Goal: Transaction & Acquisition: Purchase product/service

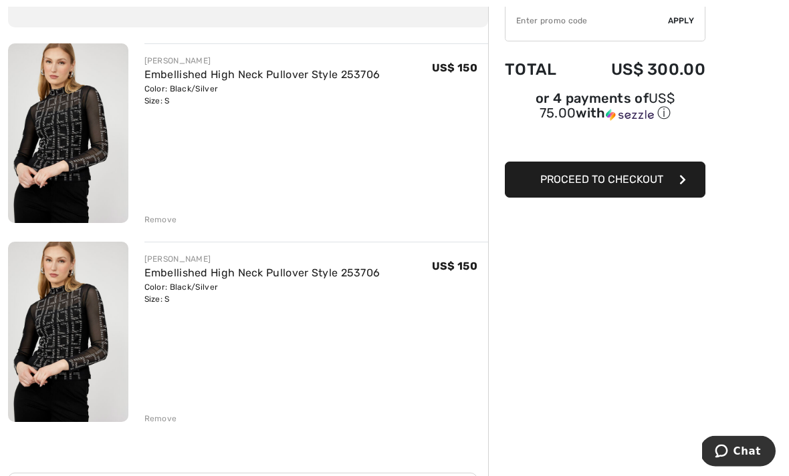
scroll to position [132, 0]
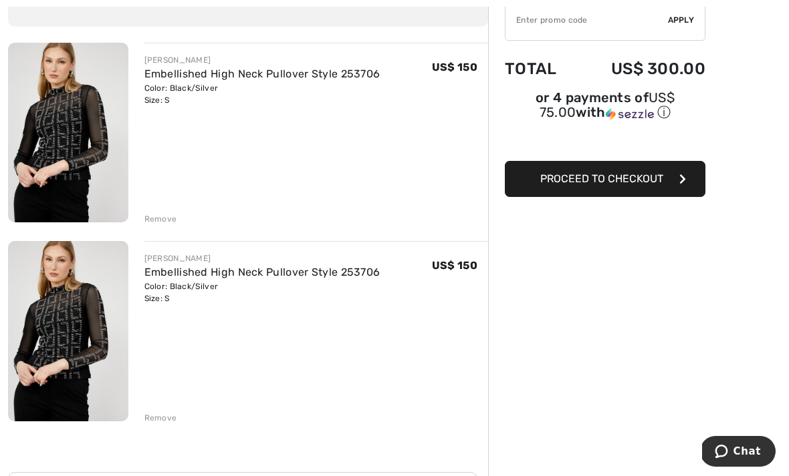
click at [165, 420] on div "Remove" at bounding box center [160, 418] width 33 height 12
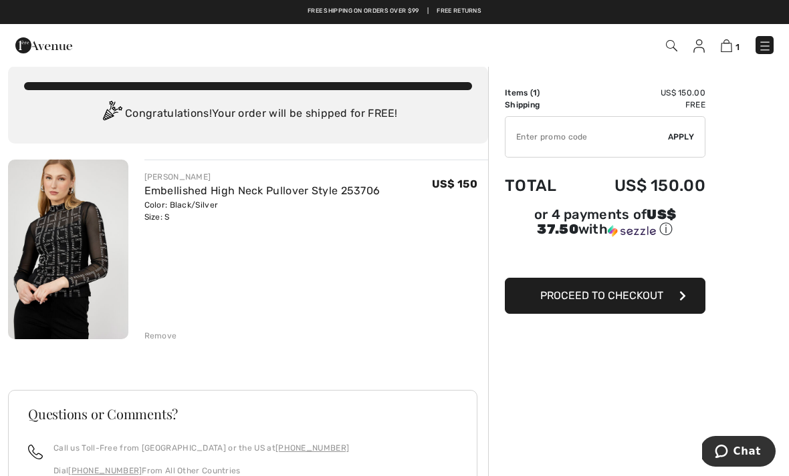
scroll to position [0, 0]
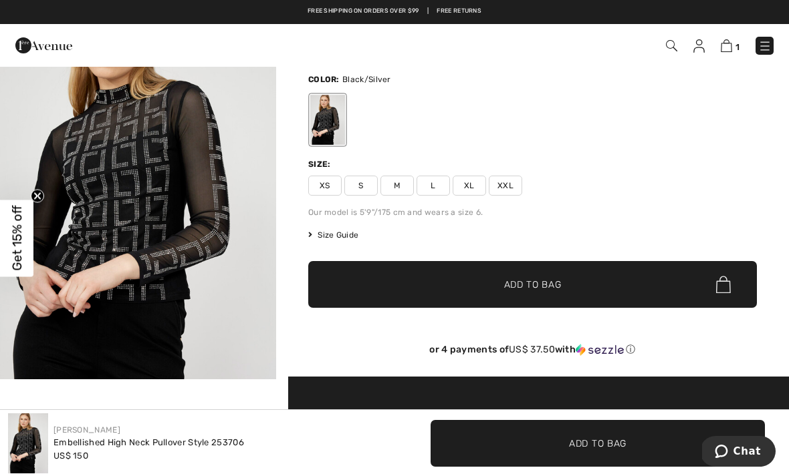
click at [402, 191] on span "M" at bounding box center [396, 186] width 33 height 20
click at [517, 277] on span "✔ Added to Bag Add to Bag" at bounding box center [532, 284] width 448 height 47
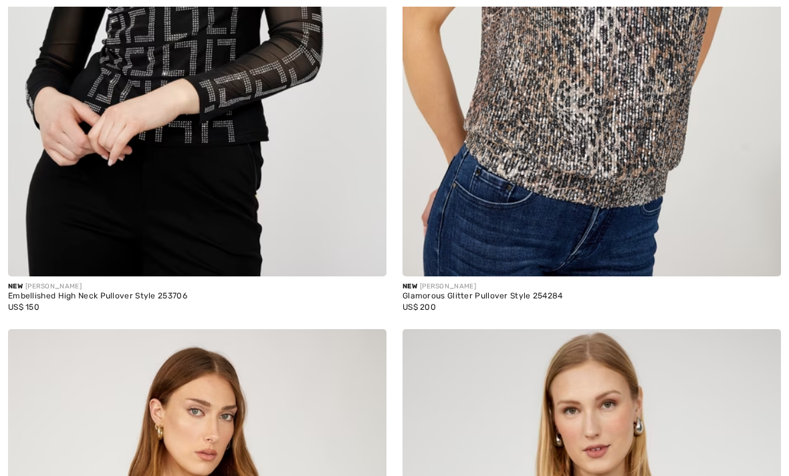
checkbox input "true"
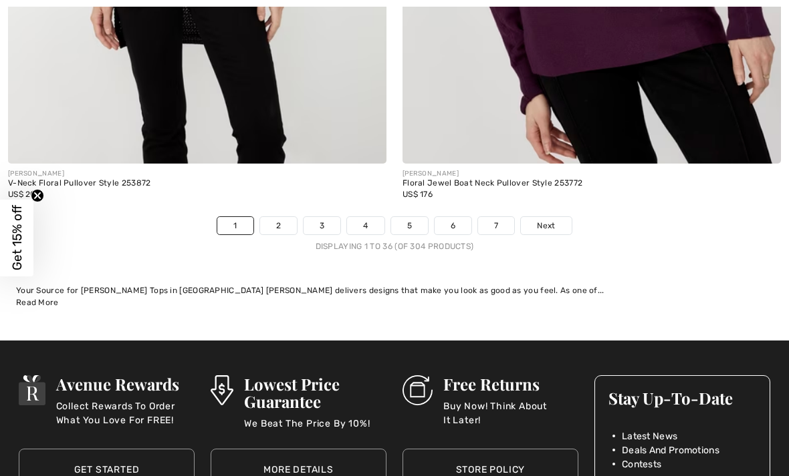
scroll to position [11576, 0]
click at [273, 223] on link "2" at bounding box center [278, 225] width 37 height 17
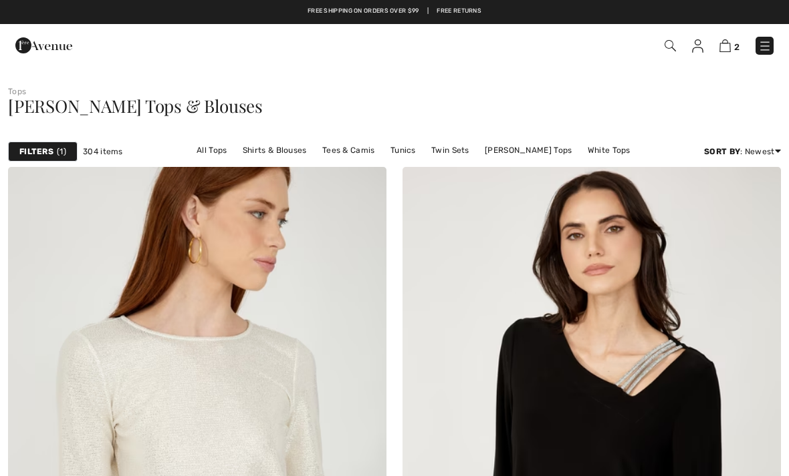
checkbox input "true"
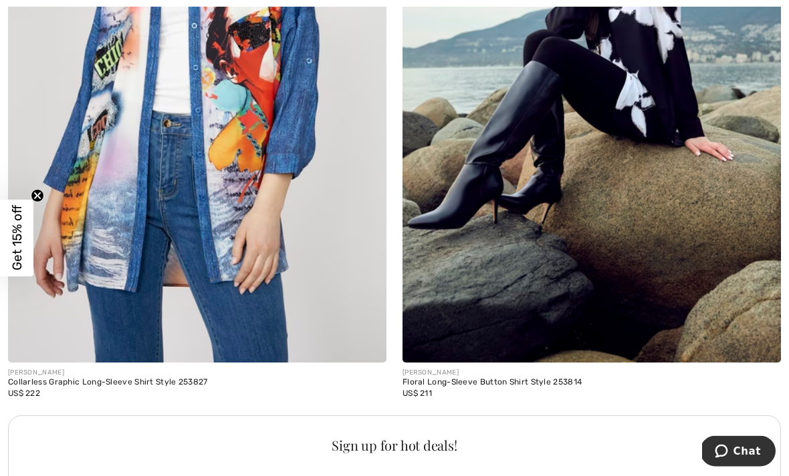
scroll to position [3517, 0]
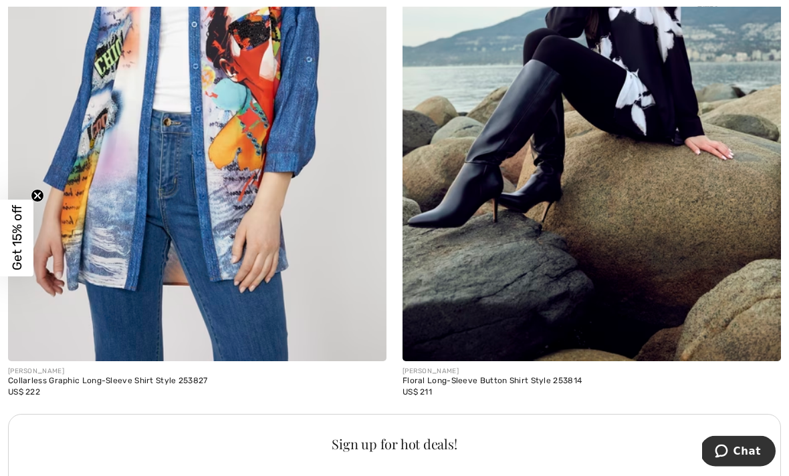
click at [188, 269] on img at bounding box center [197, 78] width 378 height 567
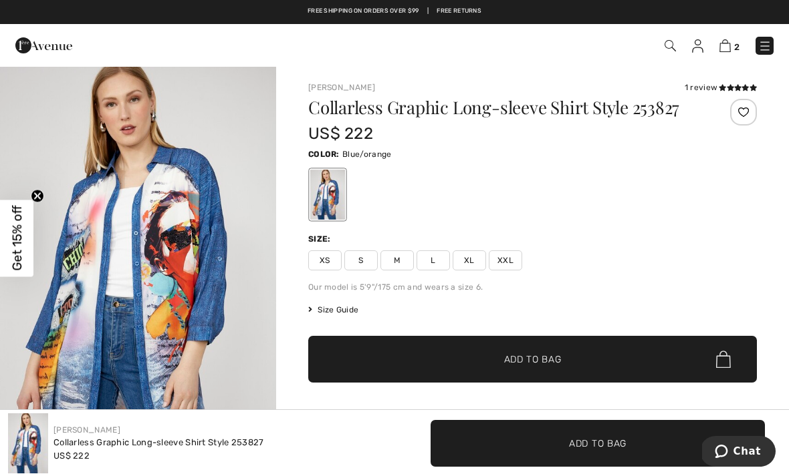
click at [157, 321] on img "1 / 4" at bounding box center [138, 272] width 276 height 414
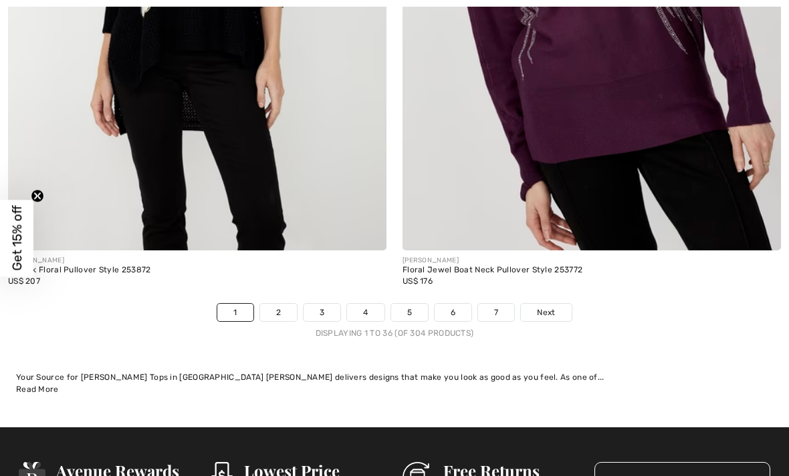
scroll to position [11486, 0]
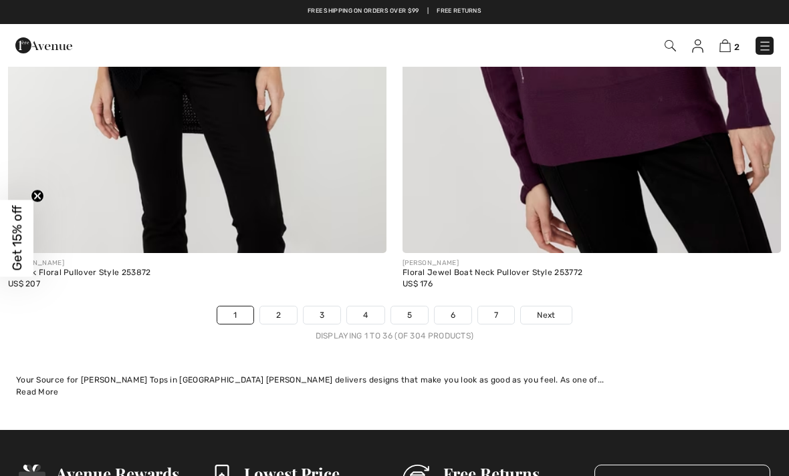
click at [273, 314] on link "2" at bounding box center [278, 315] width 37 height 17
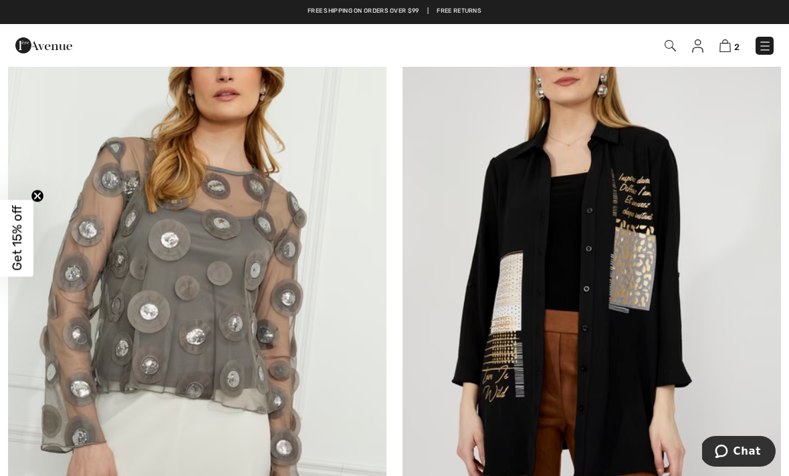
scroll to position [6686, 0]
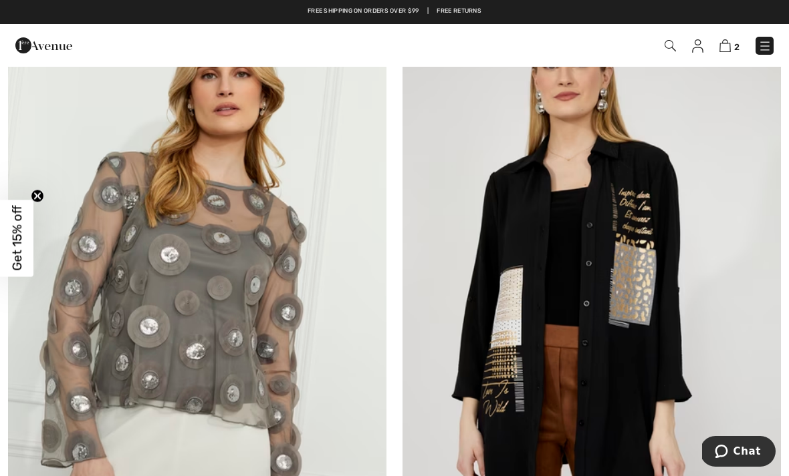
click at [189, 342] on img at bounding box center [197, 284] width 378 height 567
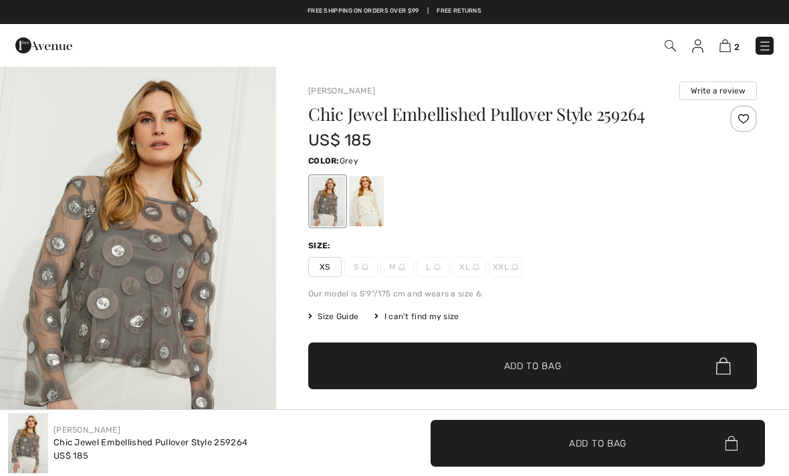
checkbox input "true"
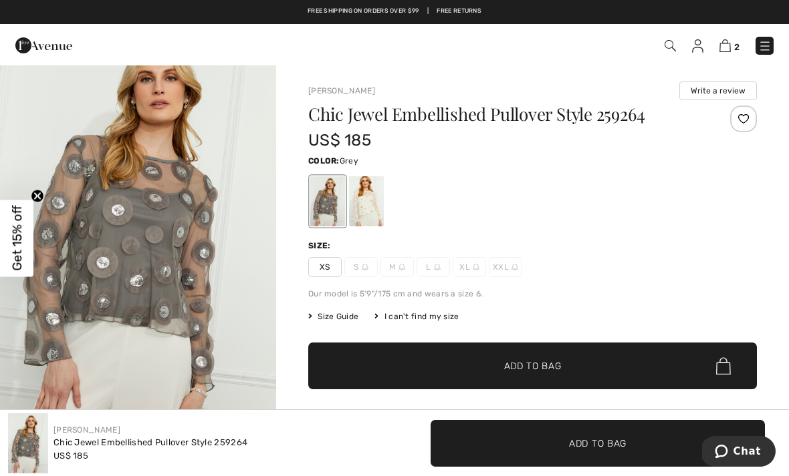
scroll to position [43, 0]
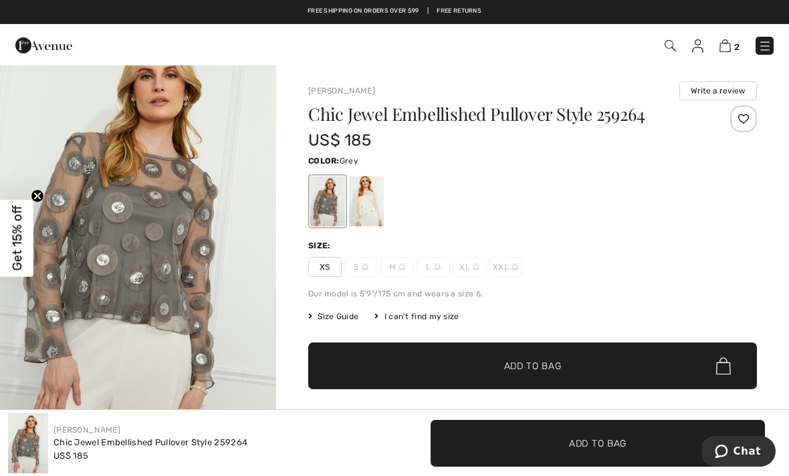
click at [110, 292] on img "1 / 4" at bounding box center [138, 229] width 276 height 414
click at [372, 218] on div at bounding box center [366, 201] width 35 height 50
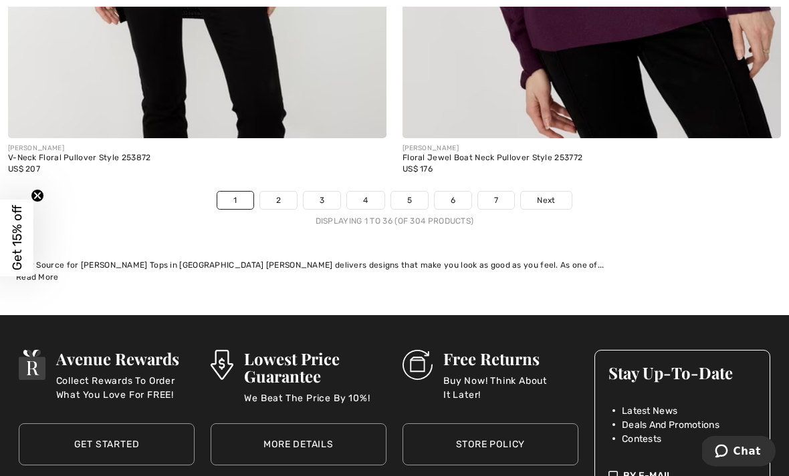
scroll to position [11653, 0]
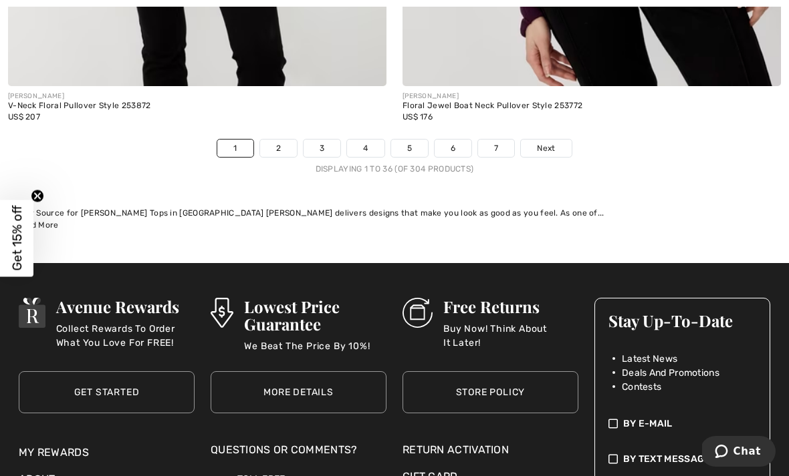
click at [312, 140] on link "3" at bounding box center [321, 148] width 37 height 17
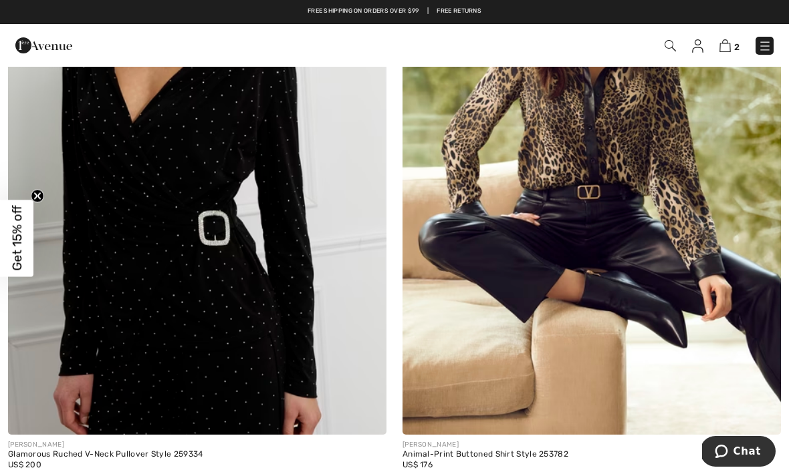
scroll to position [5580, 0]
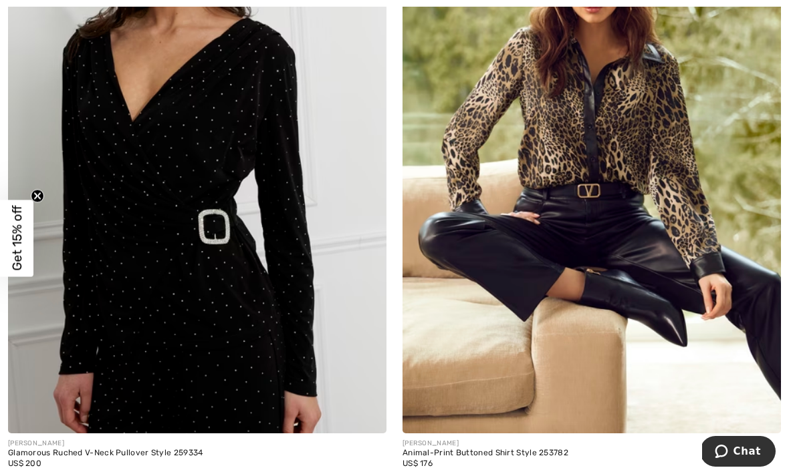
click at [477, 350] on img at bounding box center [591, 149] width 378 height 567
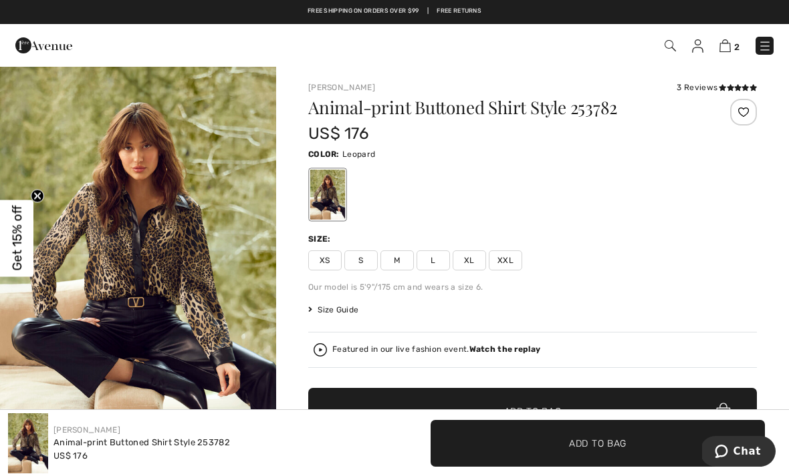
click at [363, 263] on span "S" at bounding box center [360, 261] width 33 height 20
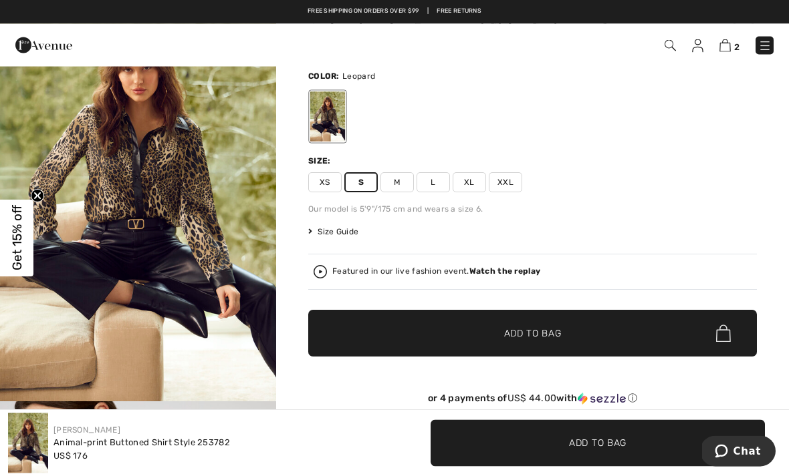
scroll to position [79, 0]
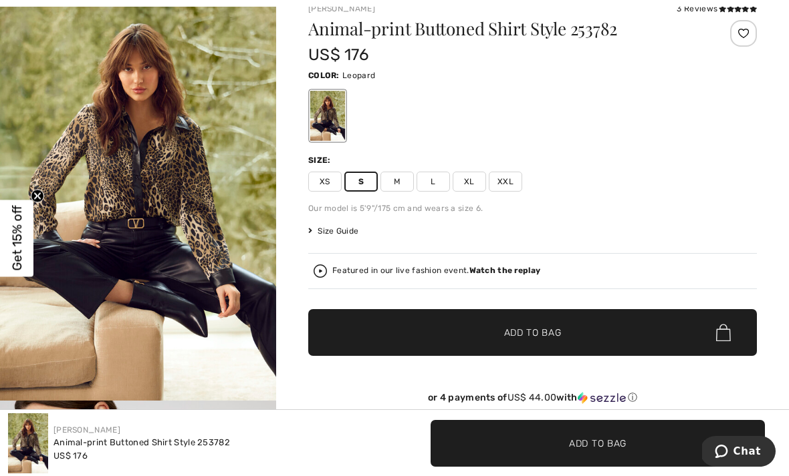
click at [384, 323] on span "✔ Added to Bag Add to Bag" at bounding box center [532, 332] width 448 height 47
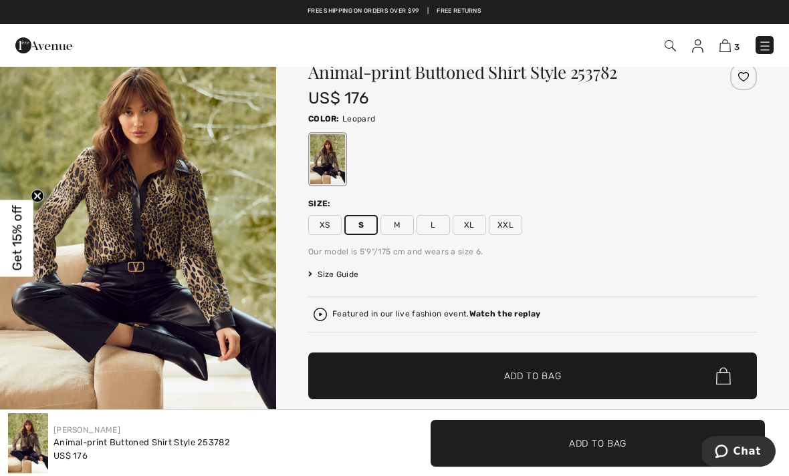
scroll to position [0, 0]
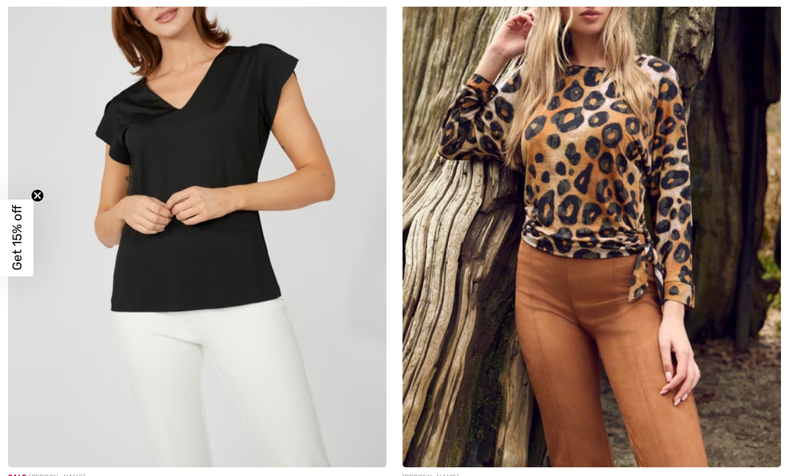
scroll to position [10098, 0]
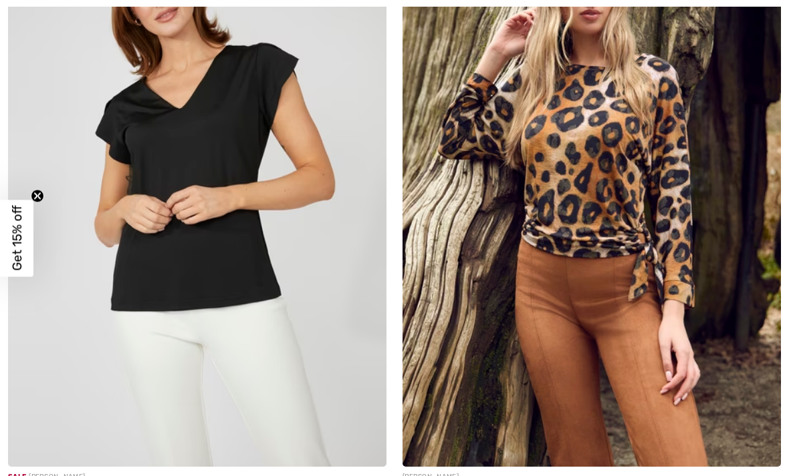
click at [636, 277] on img at bounding box center [591, 183] width 378 height 567
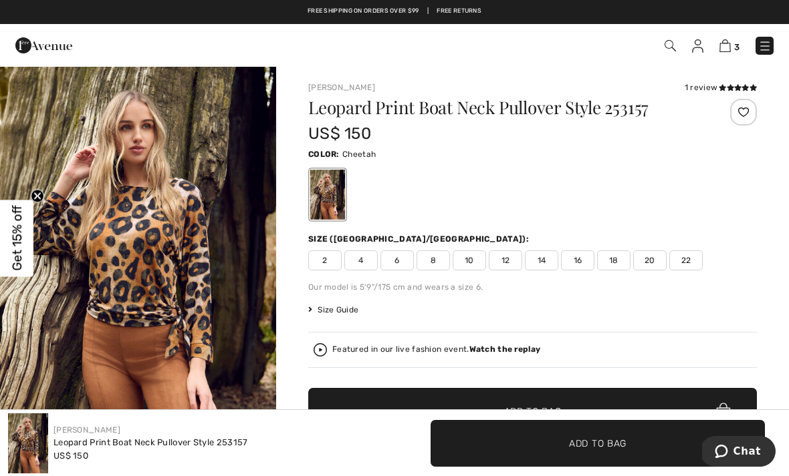
click at [196, 265] on img "1 / 5" at bounding box center [138, 272] width 276 height 414
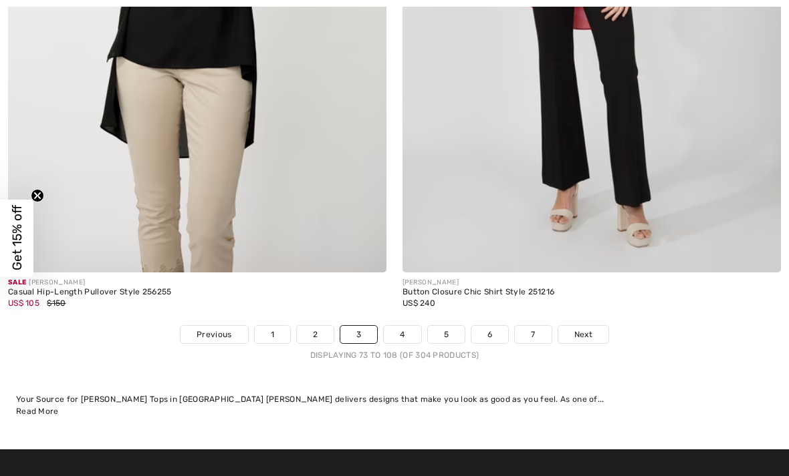
scroll to position [11533, 0]
click at [400, 329] on link "4" at bounding box center [402, 334] width 37 height 17
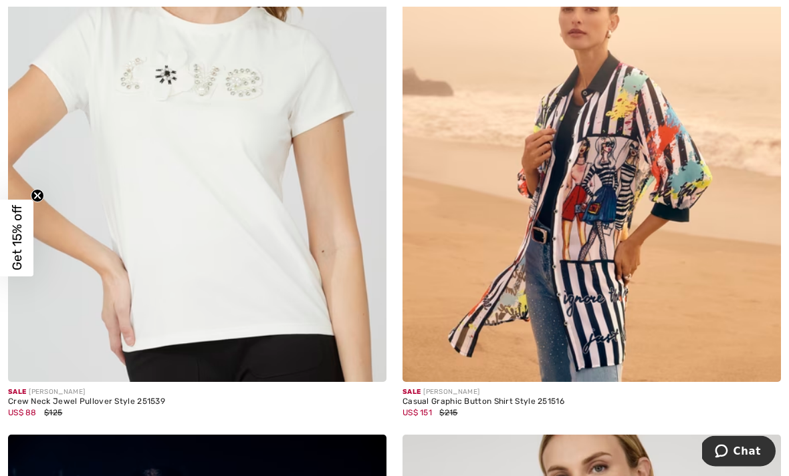
scroll to position [972, 0]
click at [756, 360] on img at bounding box center [761, 362] width 12 height 12
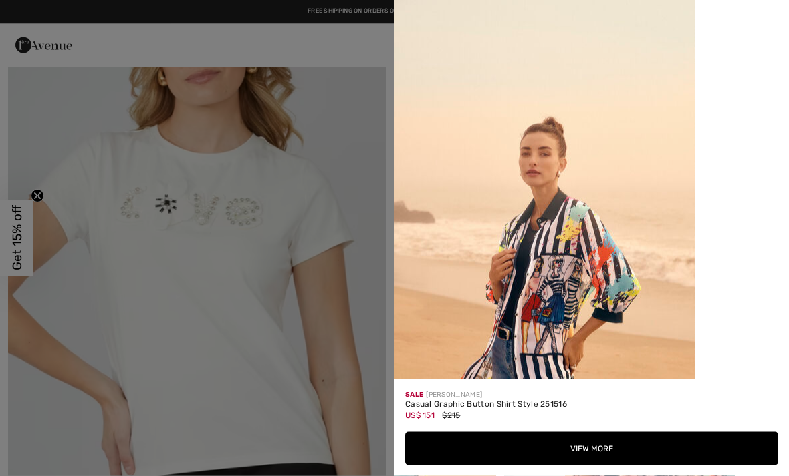
scroll to position [0, 0]
click at [587, 445] on button "View More" at bounding box center [591, 448] width 373 height 33
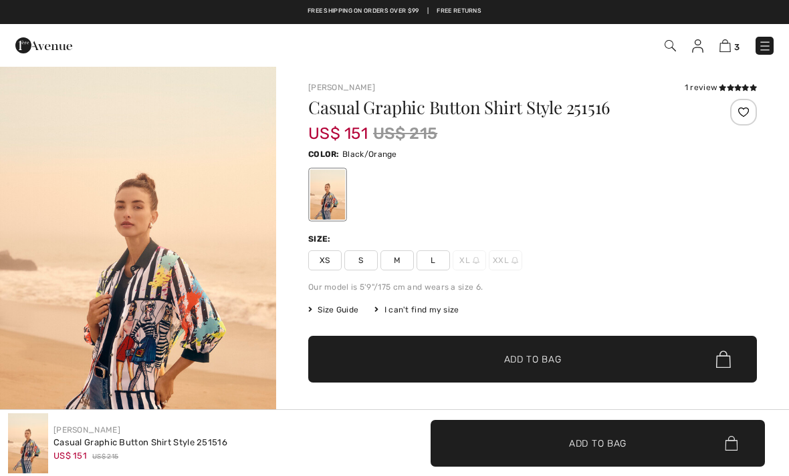
checkbox input "true"
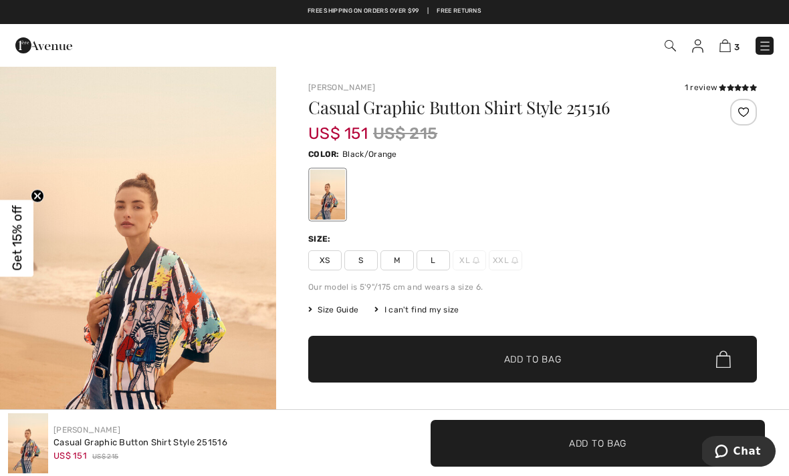
click at [155, 329] on img "1 / 5" at bounding box center [138, 272] width 276 height 414
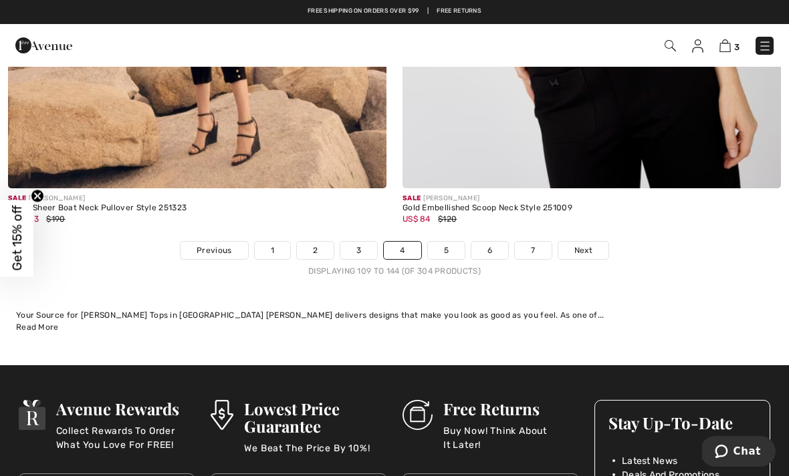
scroll to position [11594, 0]
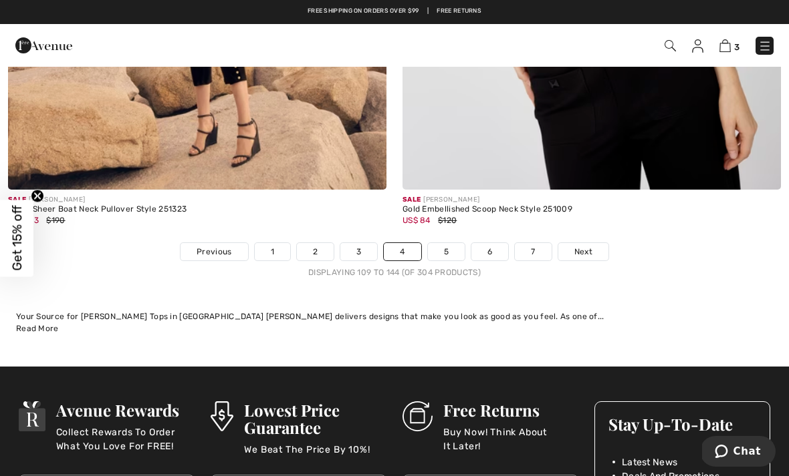
click at [452, 249] on link "5" at bounding box center [446, 251] width 37 height 17
click at [434, 249] on link "5" at bounding box center [446, 251] width 37 height 17
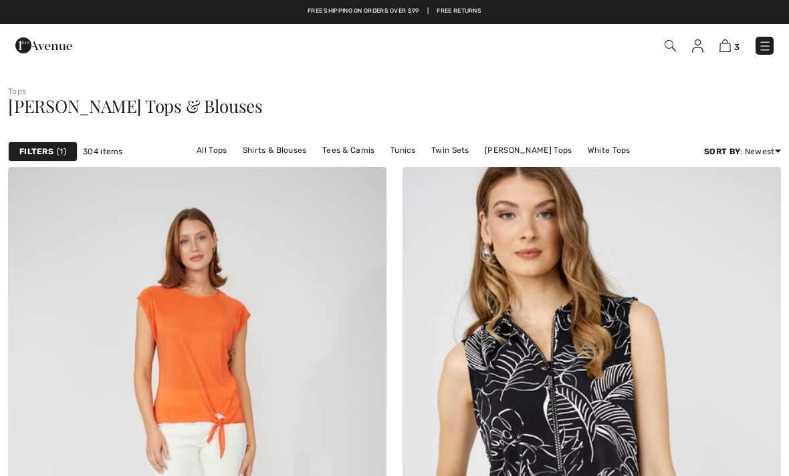
checkbox input "true"
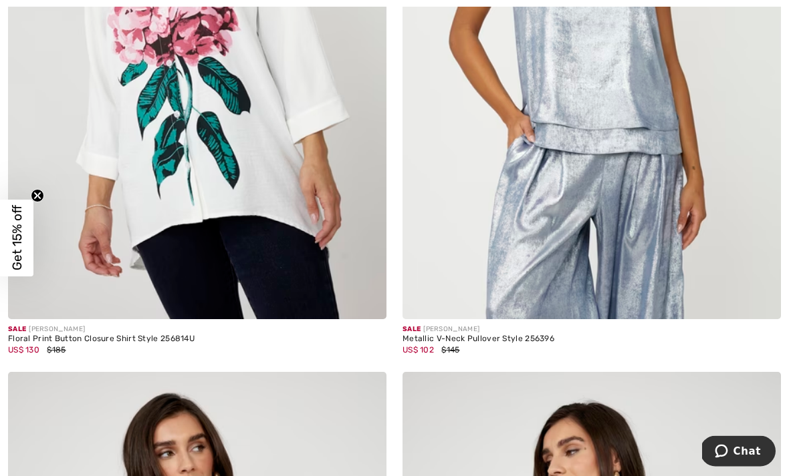
scroll to position [6358, 0]
click at [188, 223] on img at bounding box center [197, 35] width 378 height 567
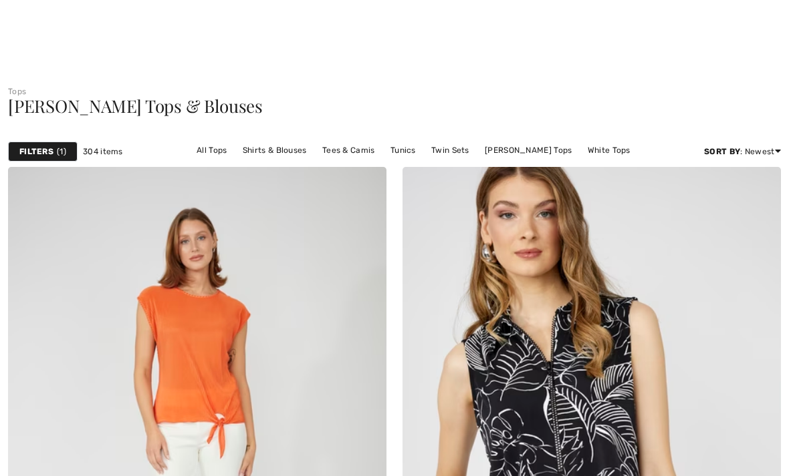
checkbox input "true"
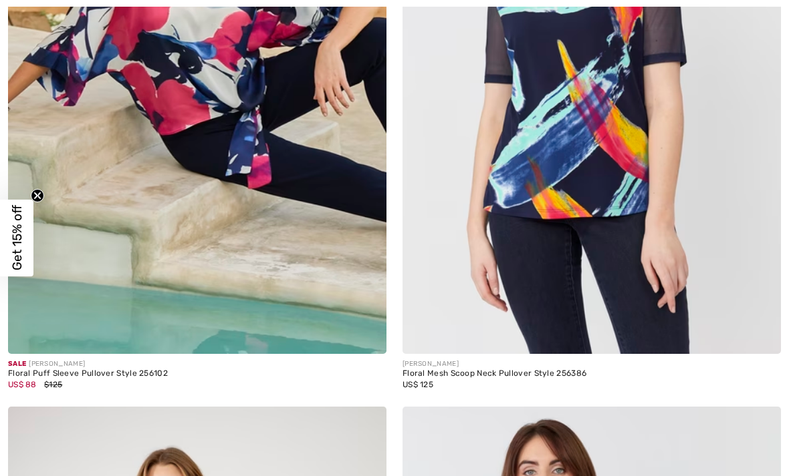
scroll to position [8949, 0]
click at [595, 196] on img at bounding box center [591, 70] width 378 height 567
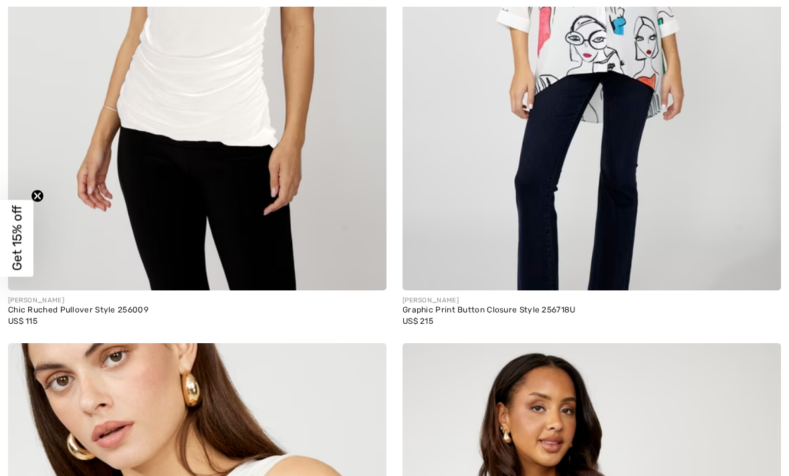
scroll to position [10252, 0]
click at [661, 154] on img at bounding box center [591, 7] width 378 height 567
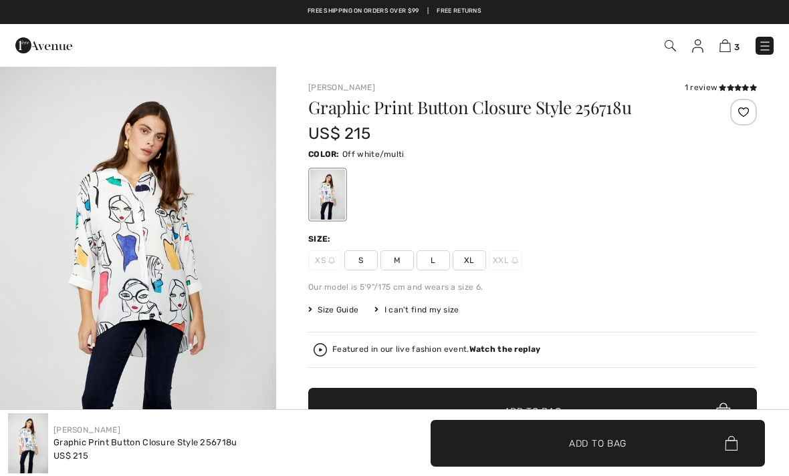
checkbox input "true"
click at [358, 264] on span "S" at bounding box center [360, 261] width 33 height 20
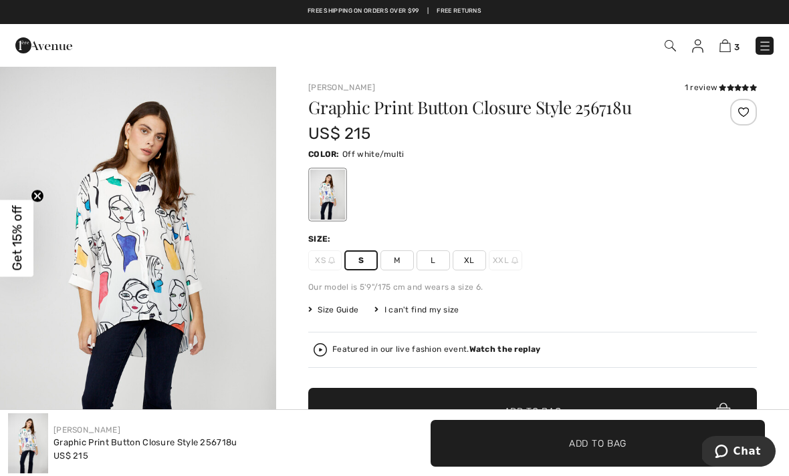
click at [146, 271] on img "1 / 4" at bounding box center [138, 272] width 276 height 414
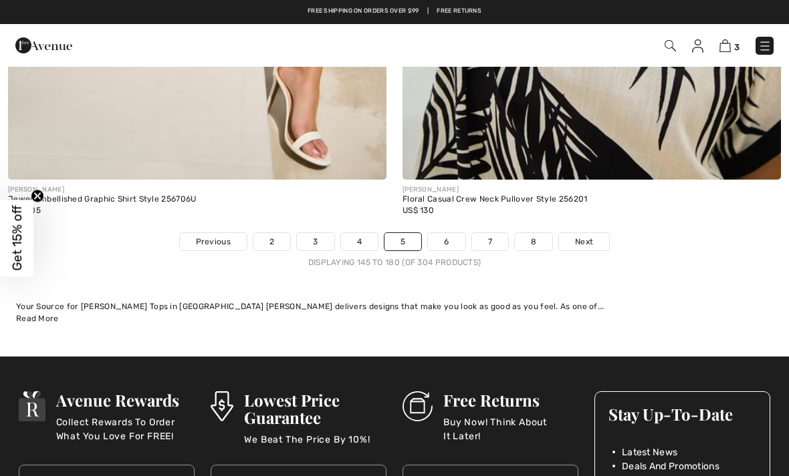
scroll to position [11605, 0]
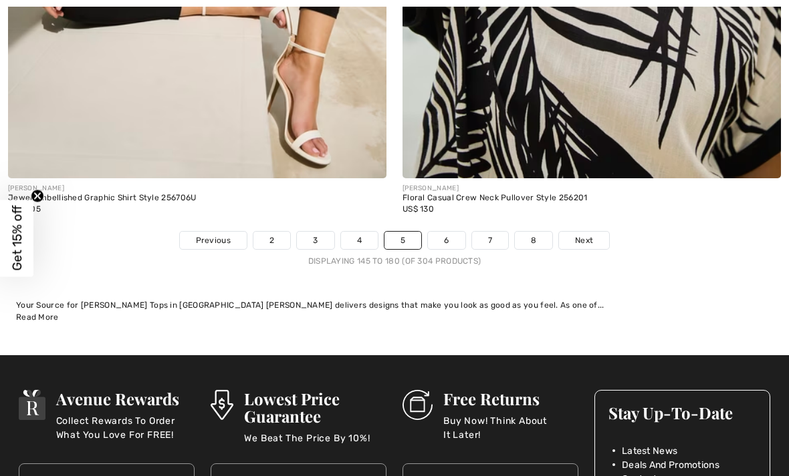
click at [451, 239] on link "6" at bounding box center [446, 240] width 37 height 17
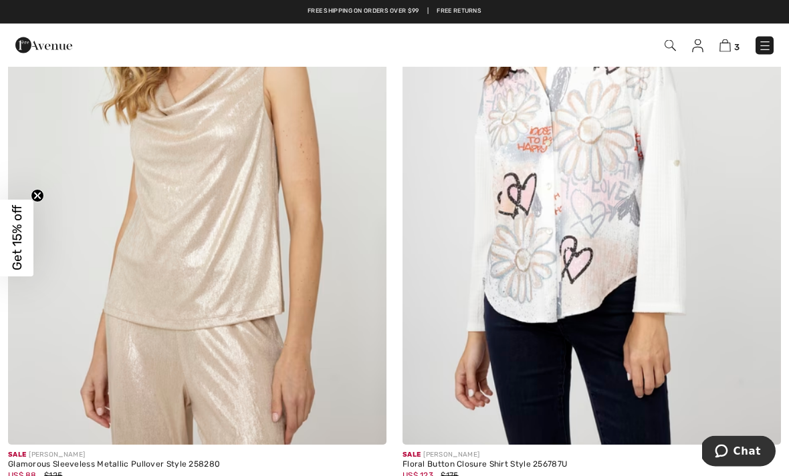
scroll to position [2137, 0]
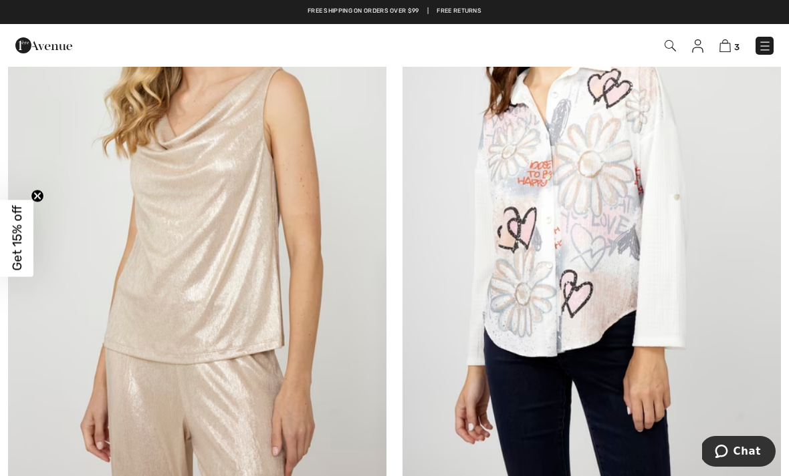
click at [536, 311] on img at bounding box center [591, 195] width 378 height 567
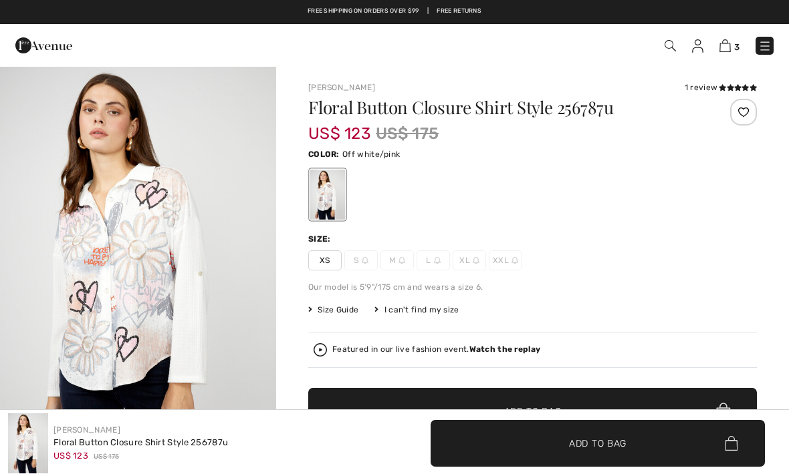
checkbox input "true"
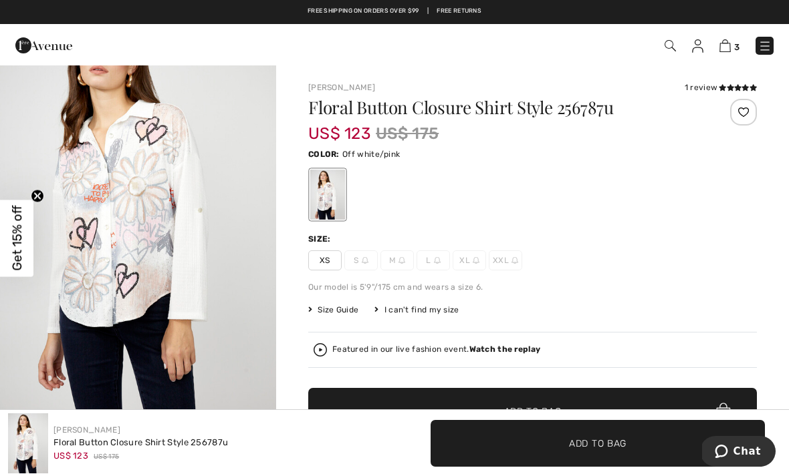
scroll to position [64, 0]
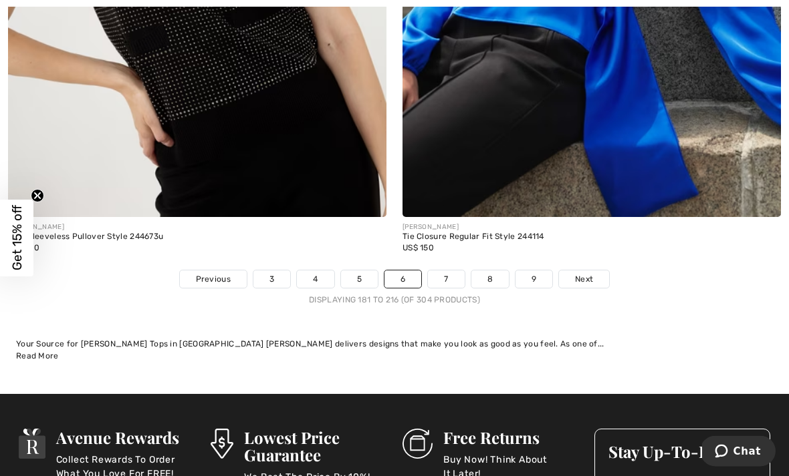
scroll to position [11544, 0]
click at [444, 274] on link "7" at bounding box center [446, 279] width 36 height 17
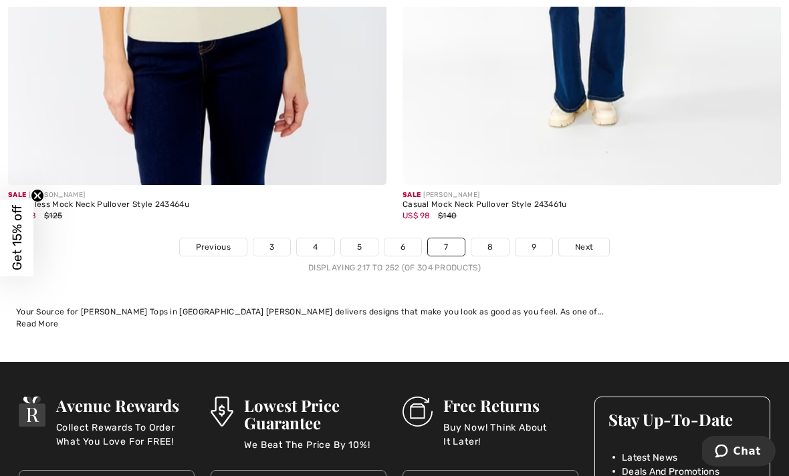
scroll to position [11529, 0]
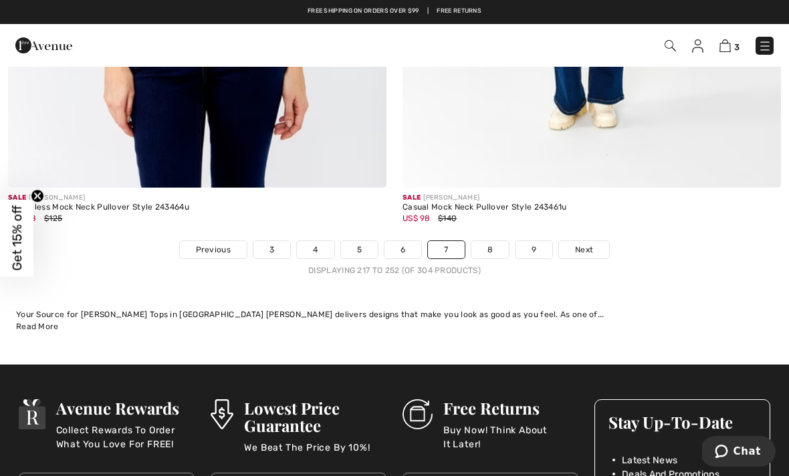
click at [483, 243] on link "8" at bounding box center [489, 249] width 37 height 17
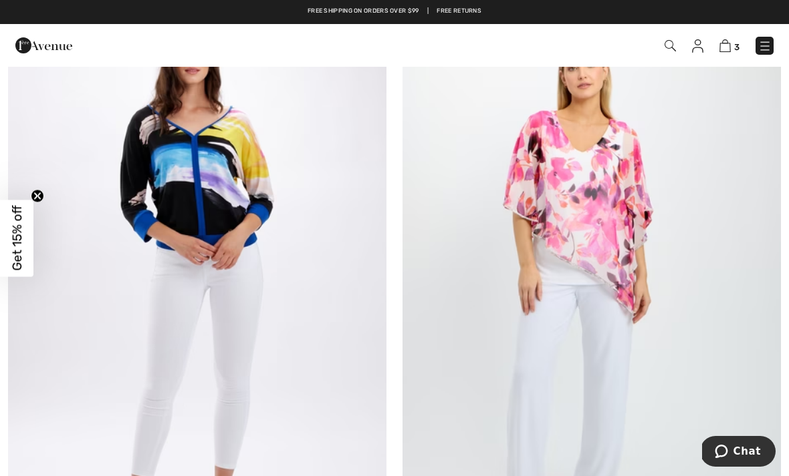
scroll to position [6069, 0]
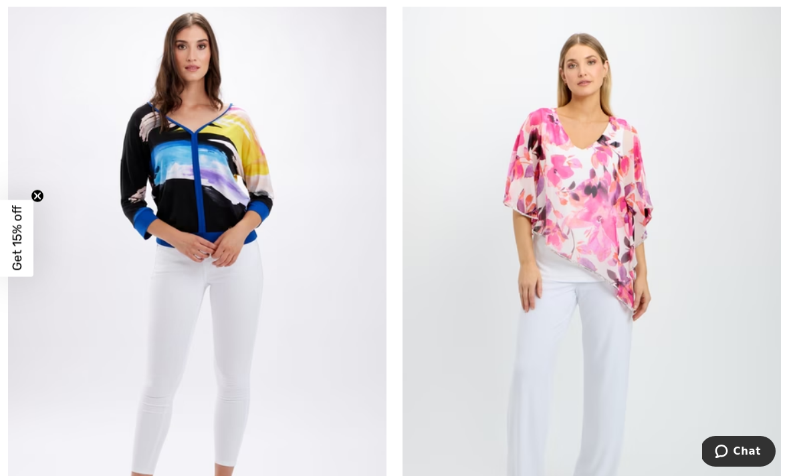
click at [171, 390] on img at bounding box center [197, 280] width 378 height 567
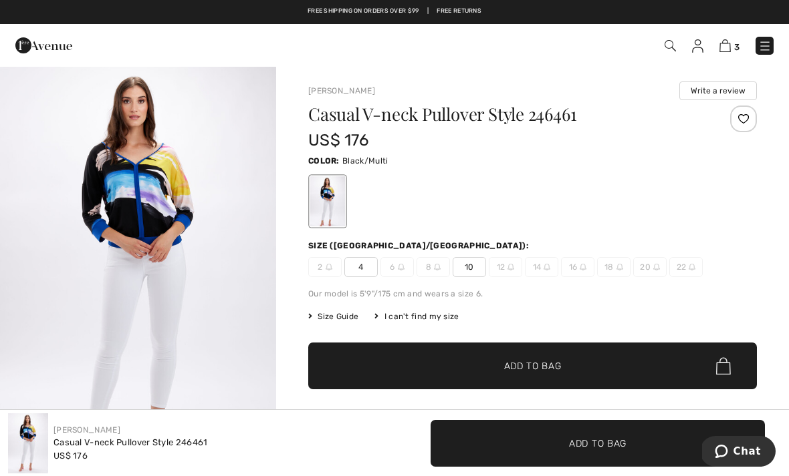
click at [77, 293] on img "1 / 4" at bounding box center [138, 272] width 276 height 414
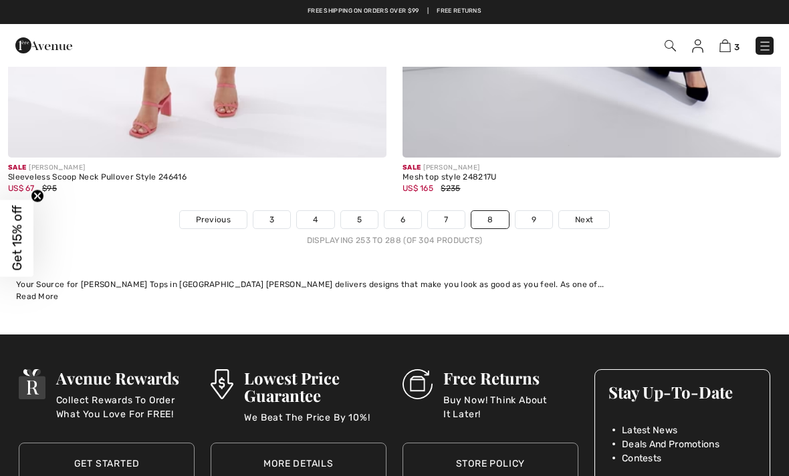
scroll to position [11606, 0]
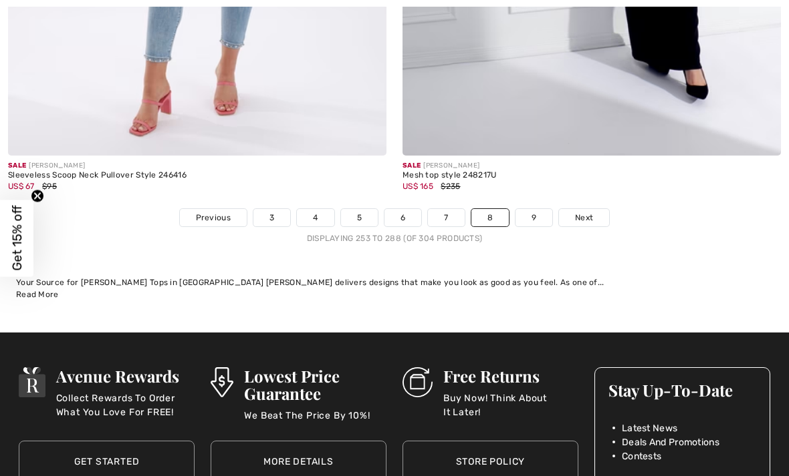
click at [528, 209] on link "9" at bounding box center [533, 217] width 37 height 17
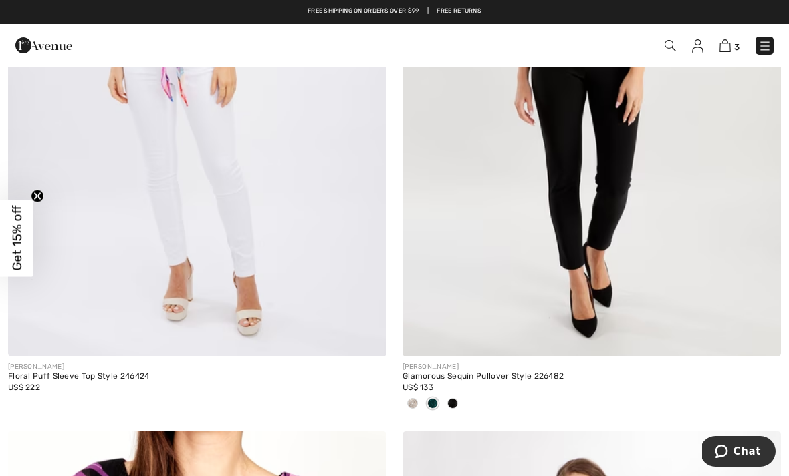
scroll to position [2237, 0]
click at [759, 54] on link at bounding box center [764, 46] width 18 height 18
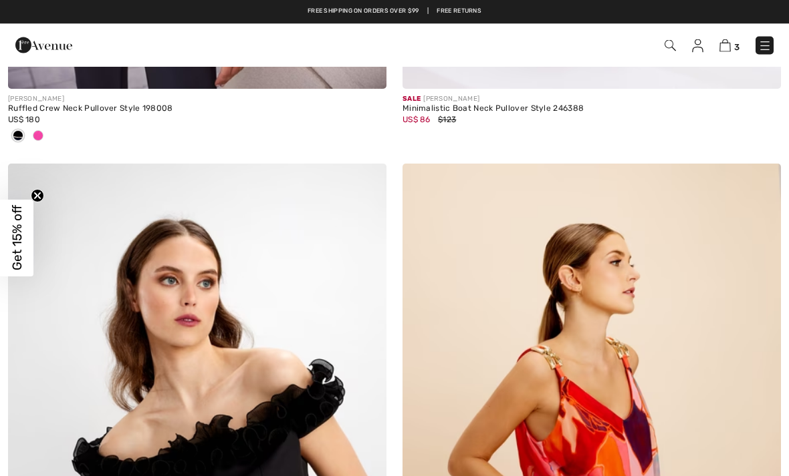
scroll to position [10410, 0]
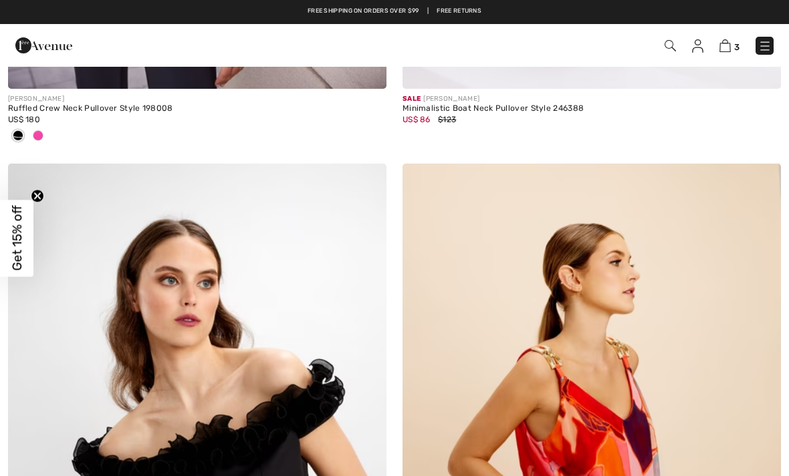
click at [730, 49] on img at bounding box center [724, 45] width 11 height 13
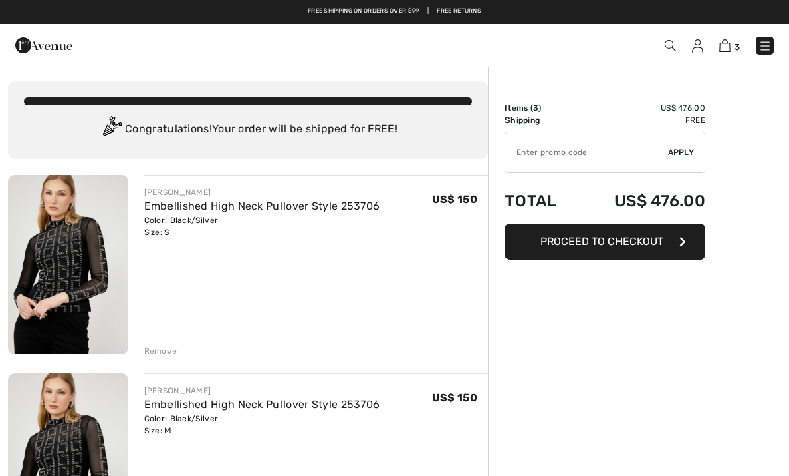
checkbox input "true"
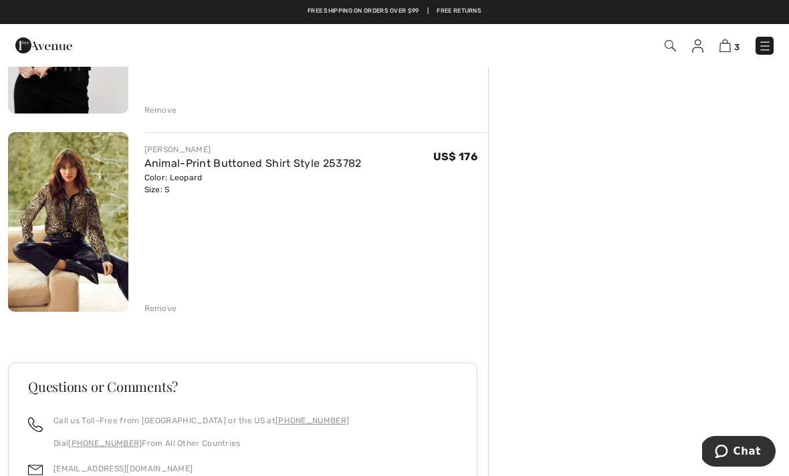
scroll to position [440, 0]
click at [150, 311] on div "Remove" at bounding box center [160, 309] width 33 height 12
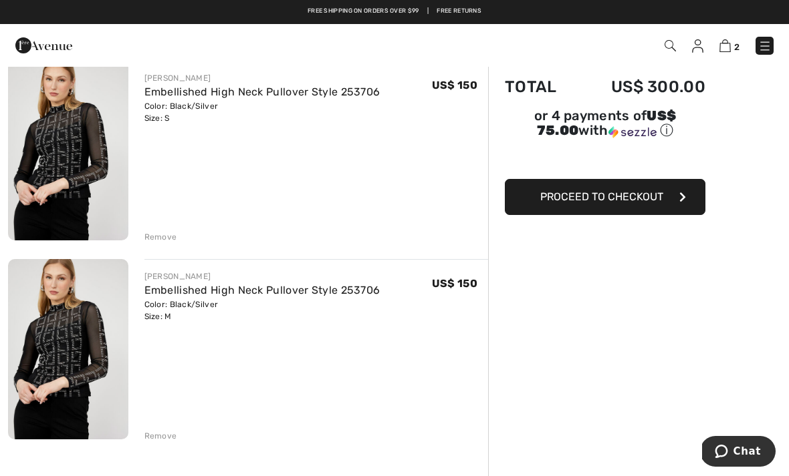
scroll to position [0, 0]
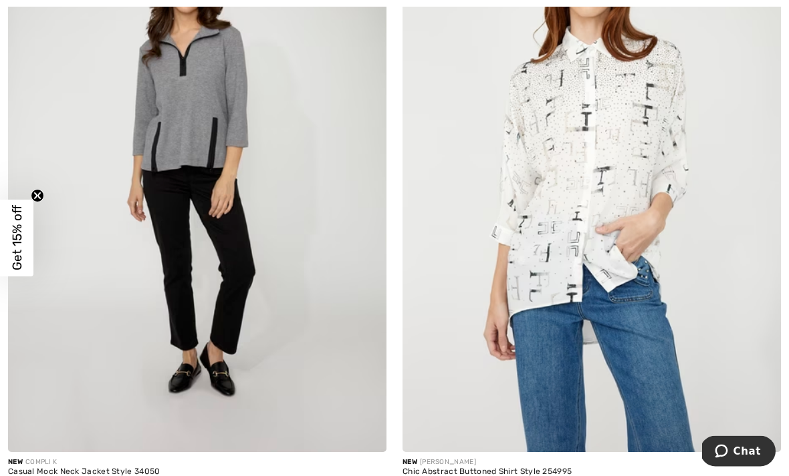
scroll to position [6700, 0]
click at [517, 269] on img at bounding box center [591, 168] width 378 height 567
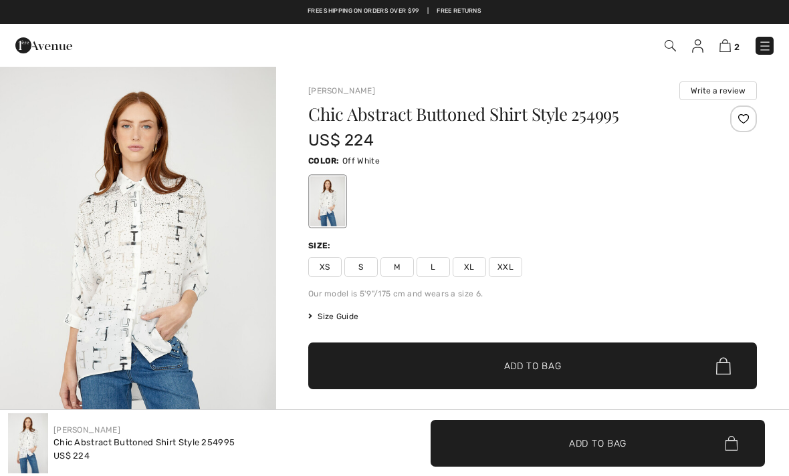
checkbox input "true"
click at [120, 303] on img "1 / 4" at bounding box center [138, 272] width 276 height 414
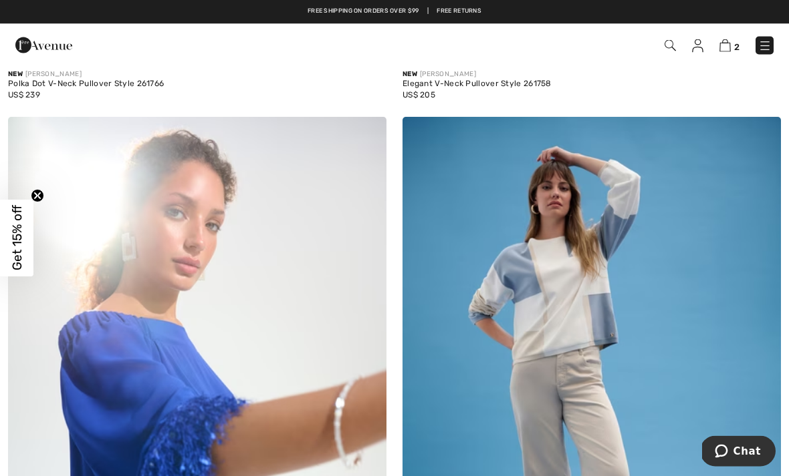
scroll to position [9264, 0]
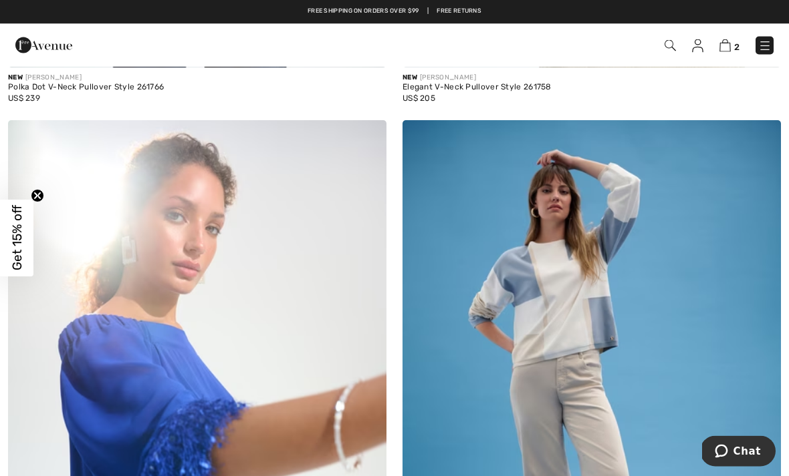
click at [535, 302] on img at bounding box center [591, 404] width 378 height 567
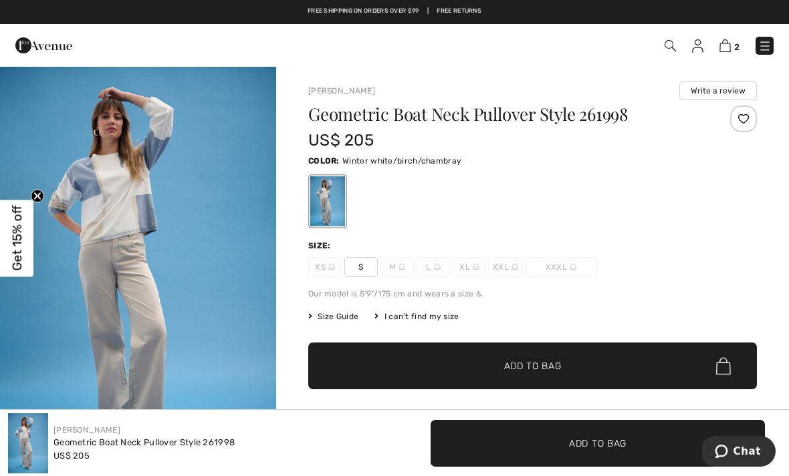
click at [85, 247] on img "1 / 6" at bounding box center [138, 272] width 276 height 414
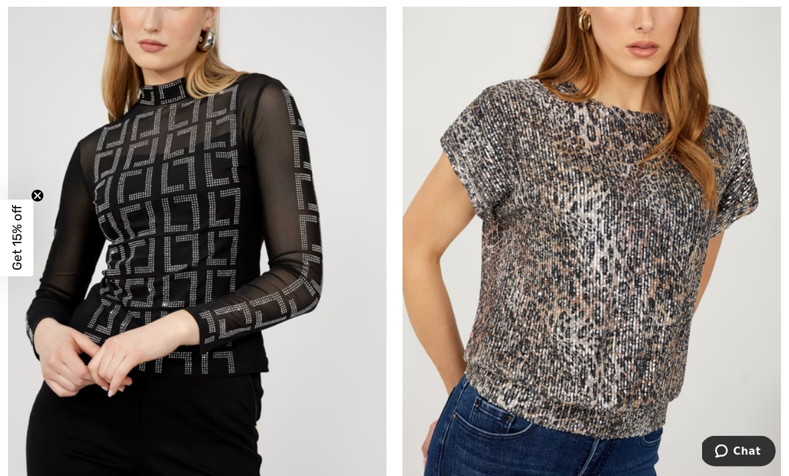
scroll to position [10770, 0]
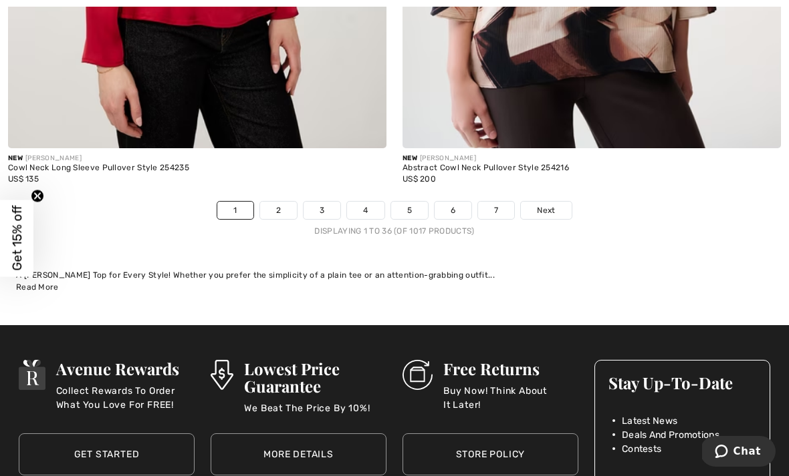
click at [260, 202] on link "2" at bounding box center [278, 210] width 37 height 17
click at [275, 202] on link "2" at bounding box center [278, 210] width 37 height 17
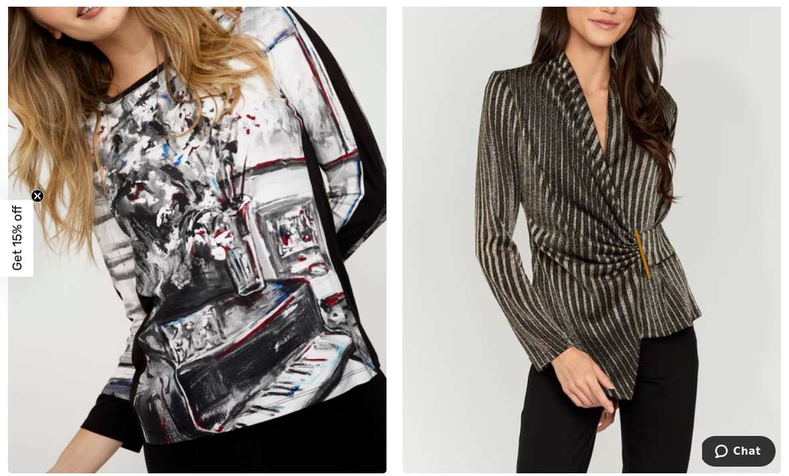
scroll to position [6200, 0]
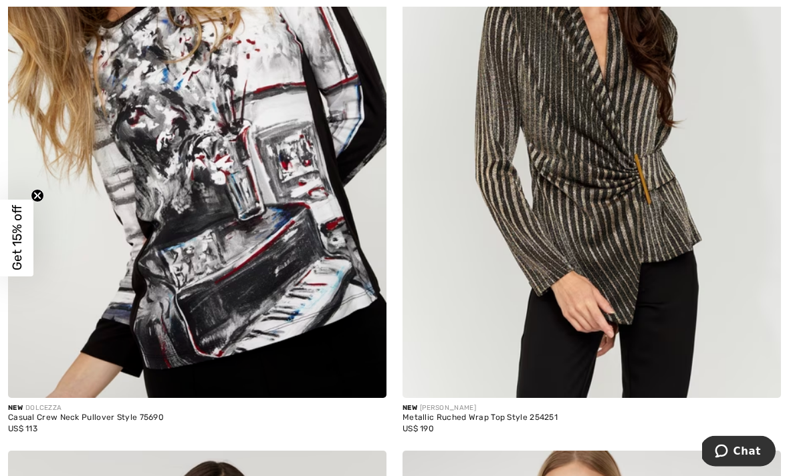
click at [198, 305] on img at bounding box center [197, 115] width 378 height 567
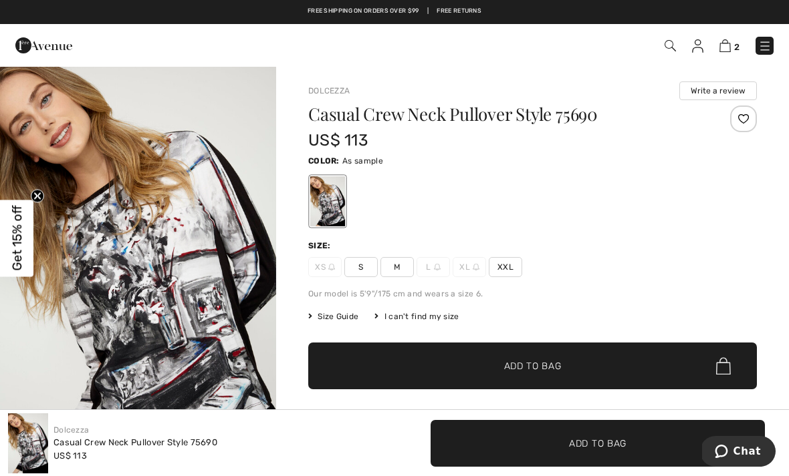
click at [318, 207] on div at bounding box center [327, 201] width 35 height 50
click at [317, 201] on div at bounding box center [327, 201] width 35 height 50
click at [128, 255] on img "1 / 8" at bounding box center [138, 272] width 276 height 414
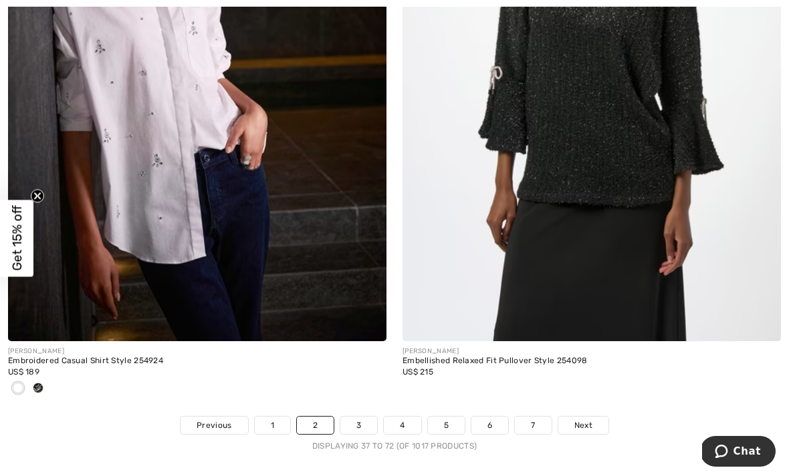
scroll to position [11604, 0]
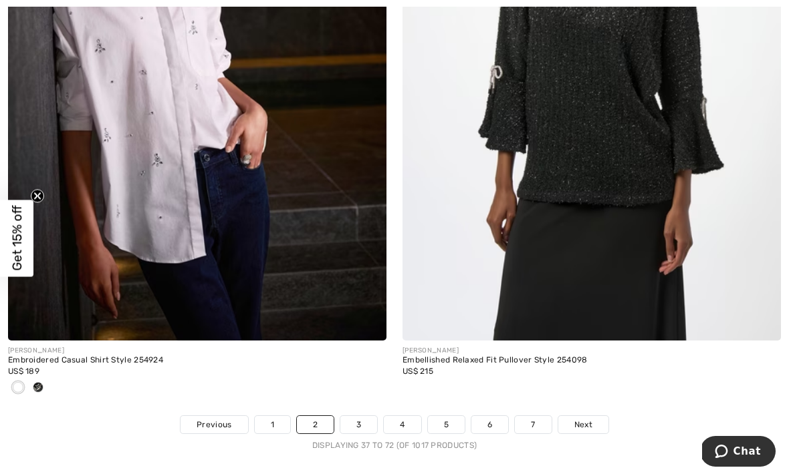
click at [351, 419] on link "3" at bounding box center [358, 424] width 37 height 17
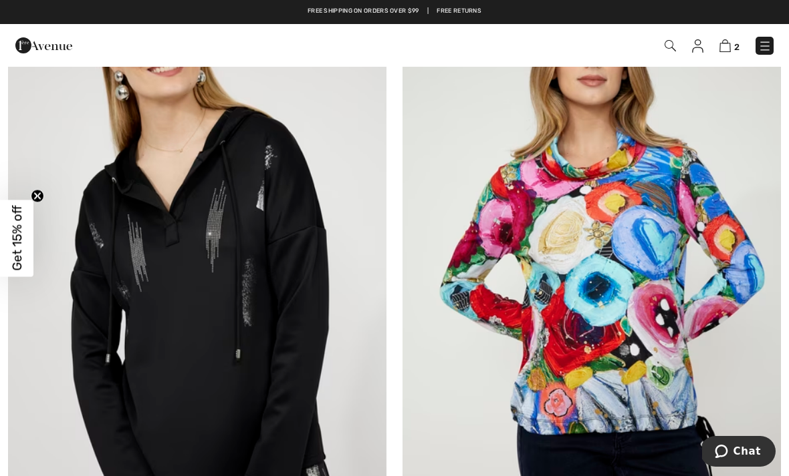
scroll to position [192, 0]
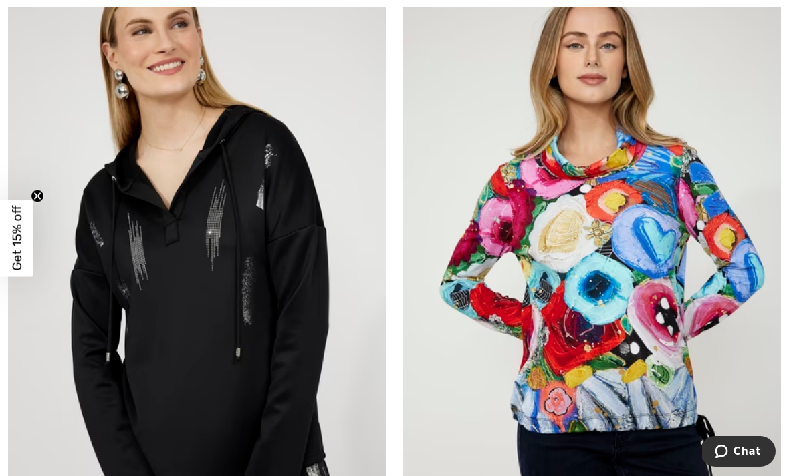
click at [583, 372] on img at bounding box center [591, 265] width 378 height 567
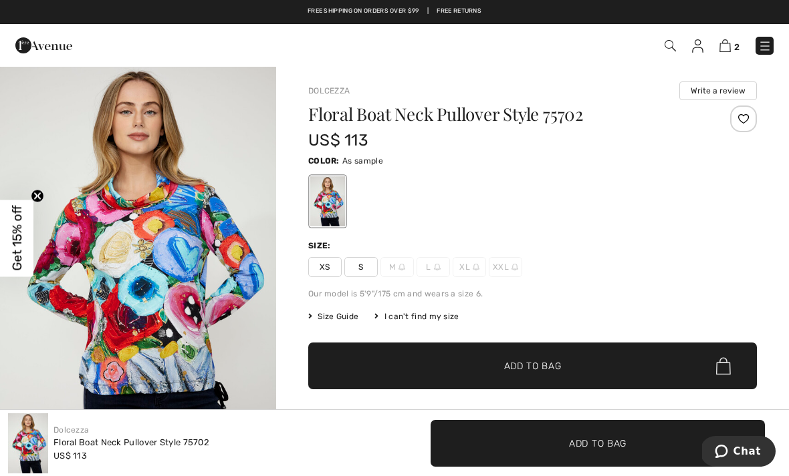
click at [143, 323] on img "1 / 4" at bounding box center [138, 272] width 276 height 414
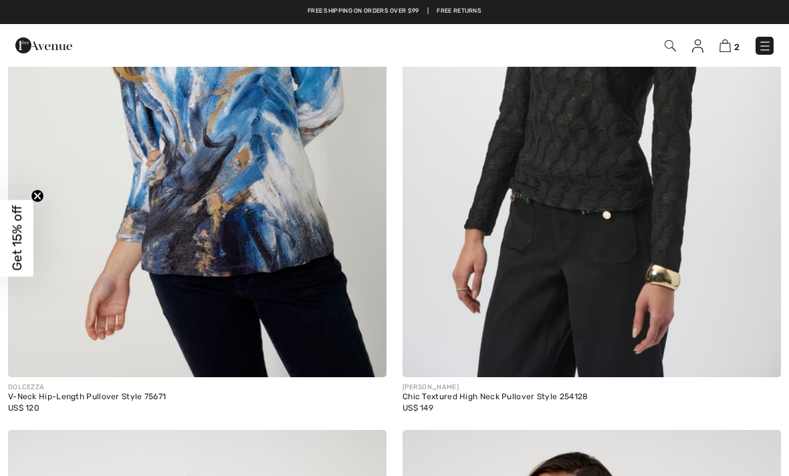
scroll to position [983, 0]
click at [180, 245] on img at bounding box center [197, 94] width 378 height 567
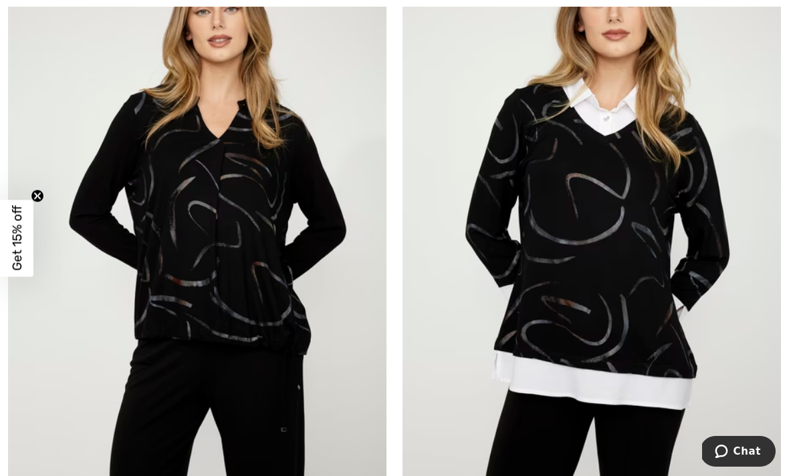
scroll to position [9384, 0]
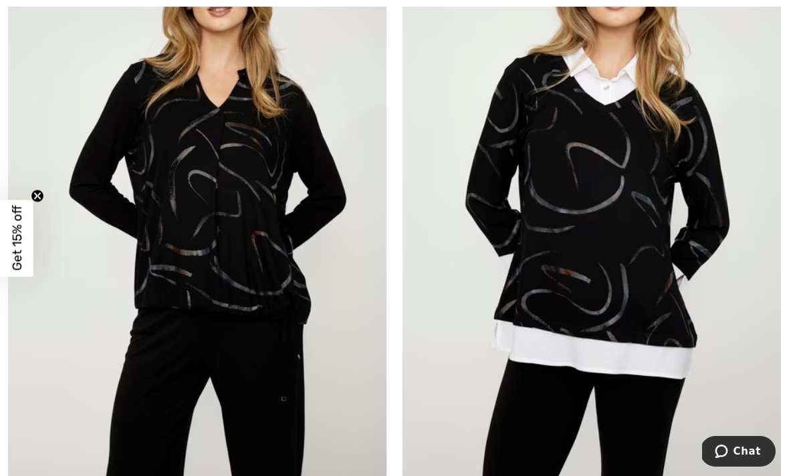
click at [206, 271] on img at bounding box center [197, 196] width 378 height 567
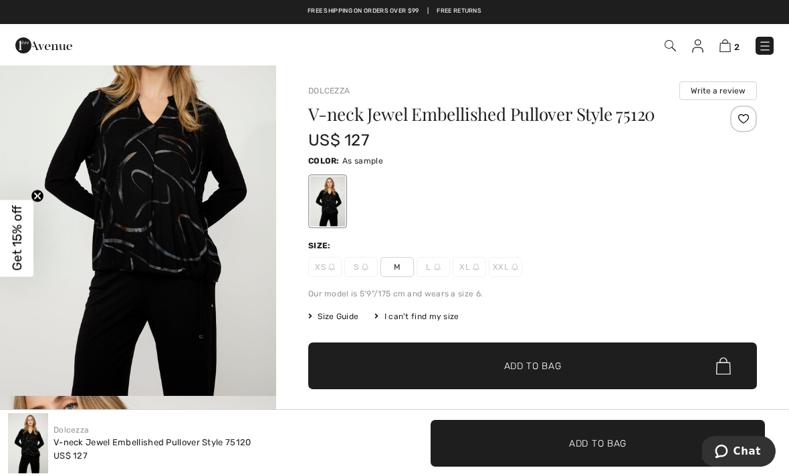
scroll to position [84, 0]
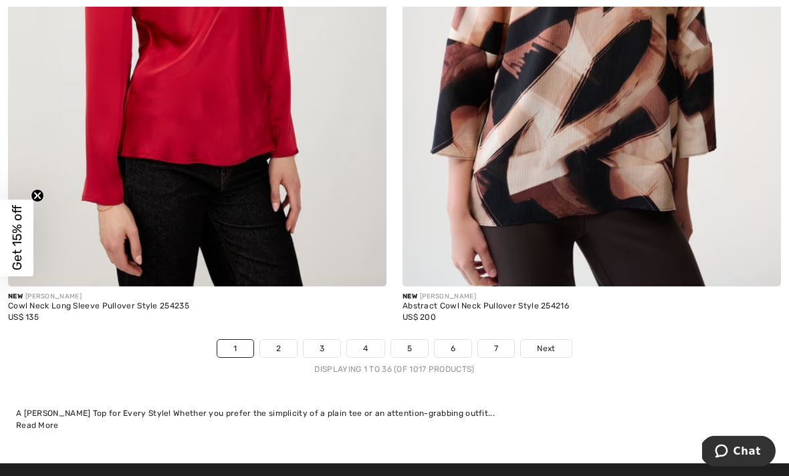
scroll to position [11548, 0]
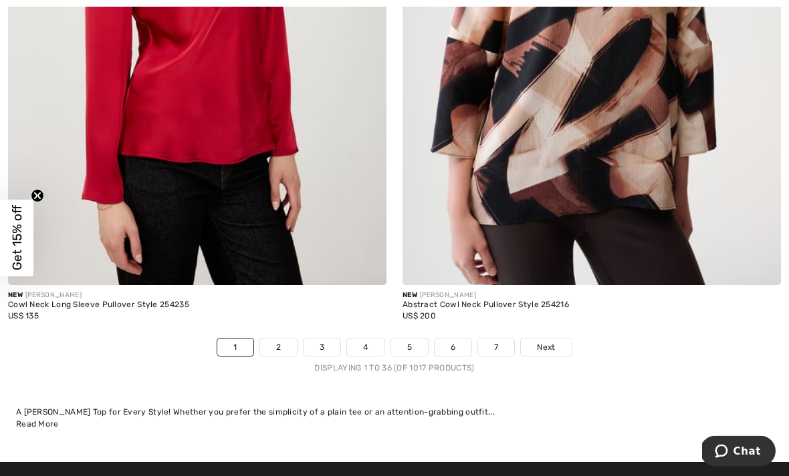
click at [309, 345] on link "3" at bounding box center [321, 347] width 37 height 17
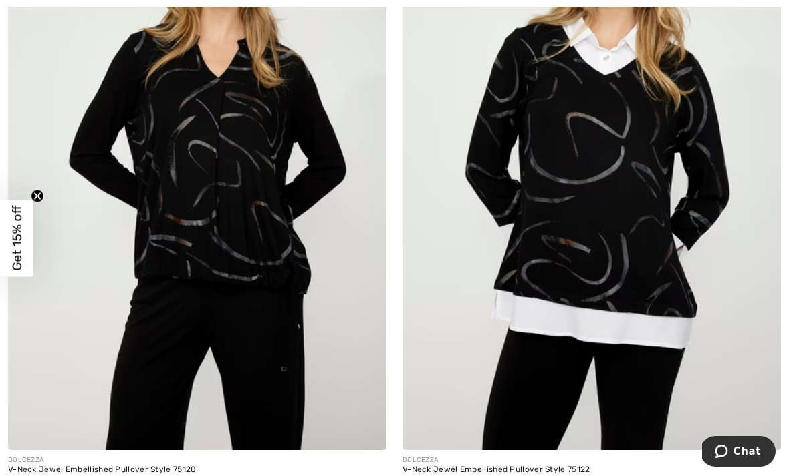
scroll to position [9428, 0]
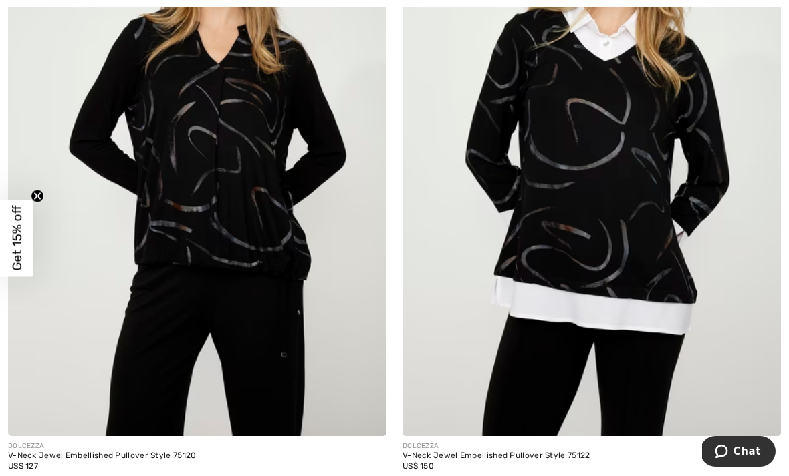
click at [549, 233] on img at bounding box center [591, 152] width 378 height 567
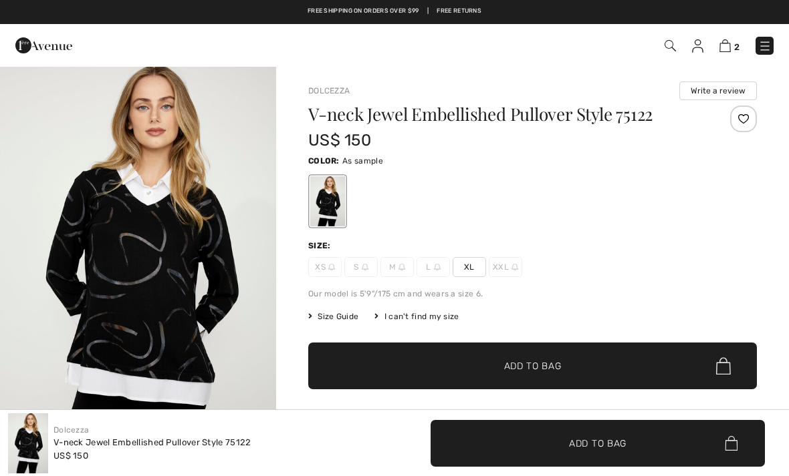
checkbox input "true"
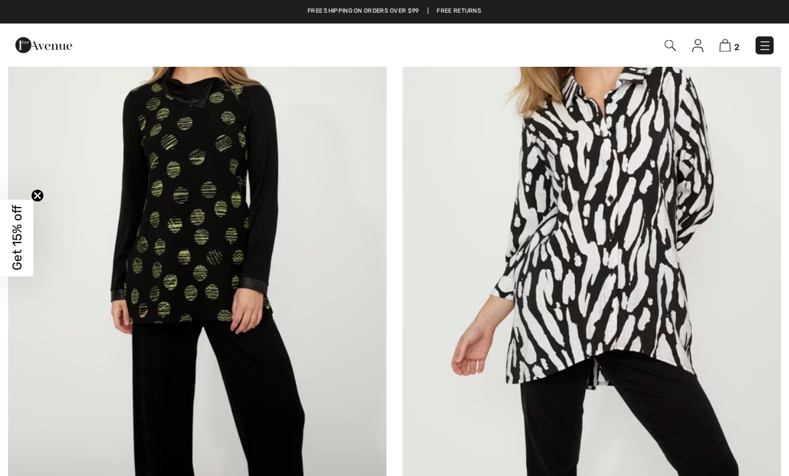
scroll to position [9993, 0]
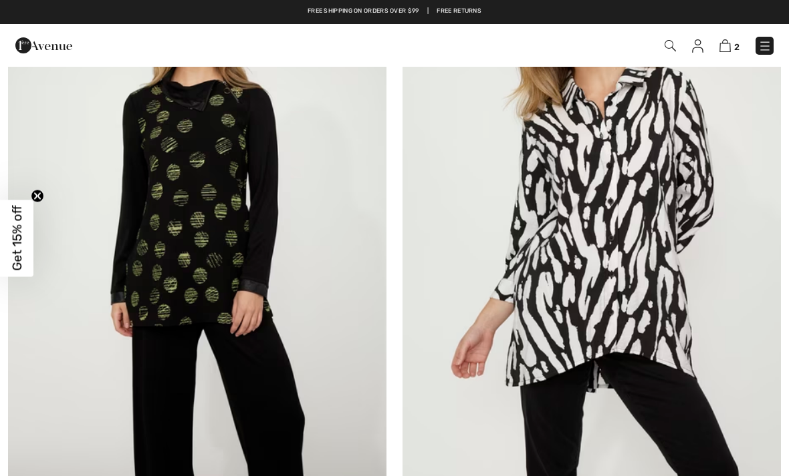
click at [166, 283] on img at bounding box center [197, 206] width 378 height 567
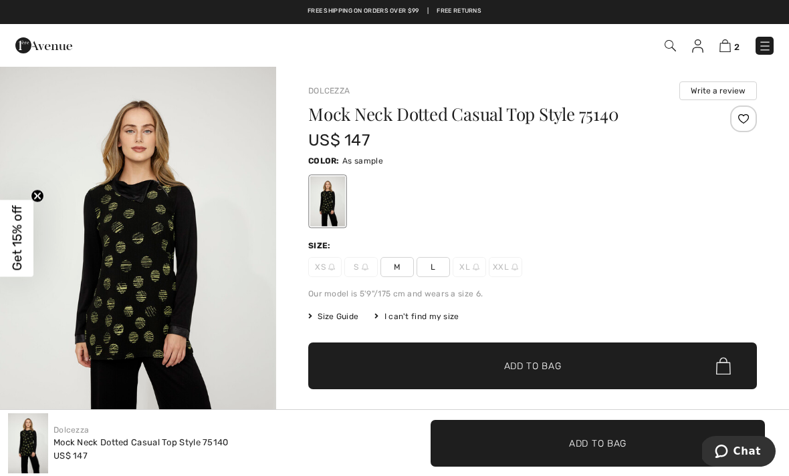
click at [147, 277] on img "1 / 4" at bounding box center [138, 272] width 276 height 414
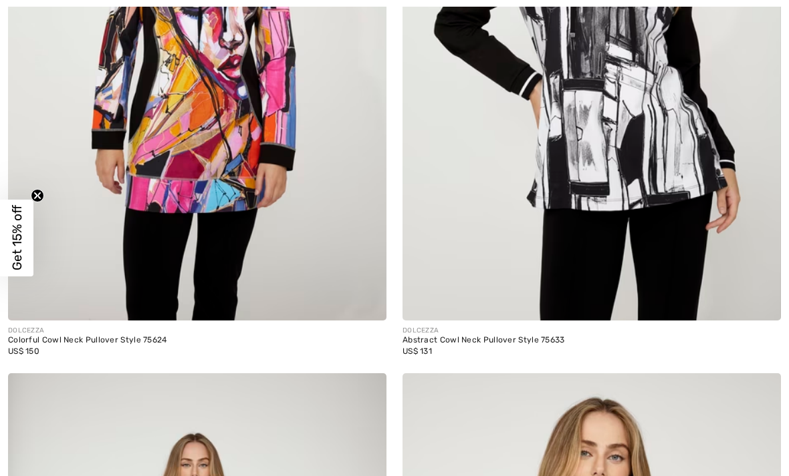
scroll to position [10782, 0]
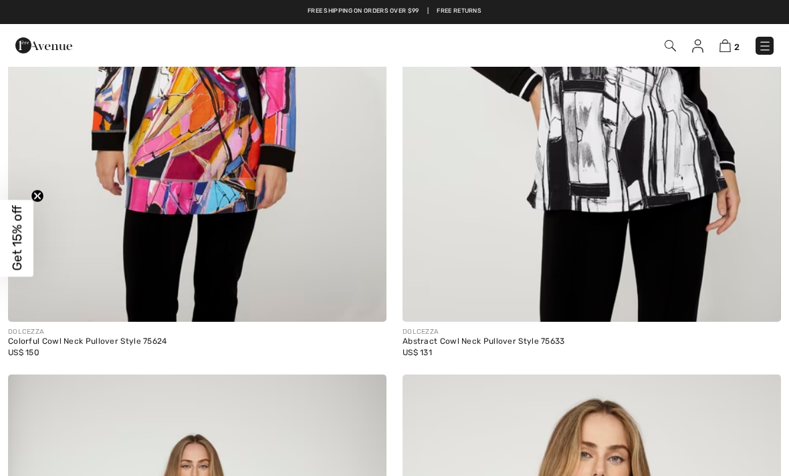
click at [287, 192] on img at bounding box center [197, 38] width 378 height 567
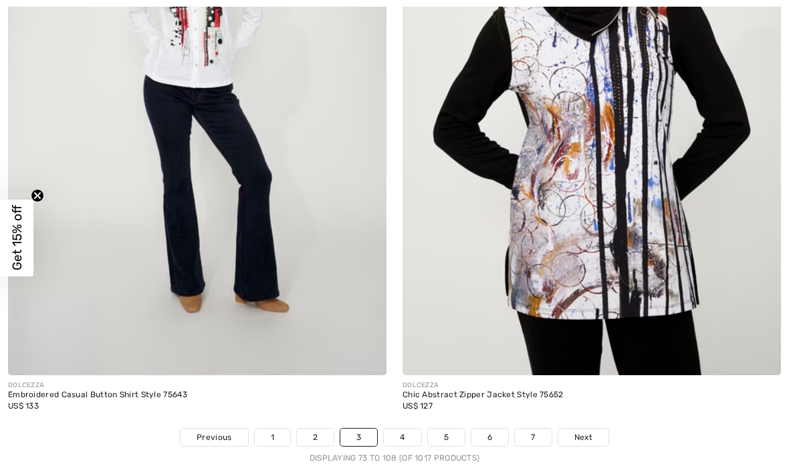
scroll to position [11348, 0]
click at [396, 436] on link "4" at bounding box center [402, 437] width 37 height 17
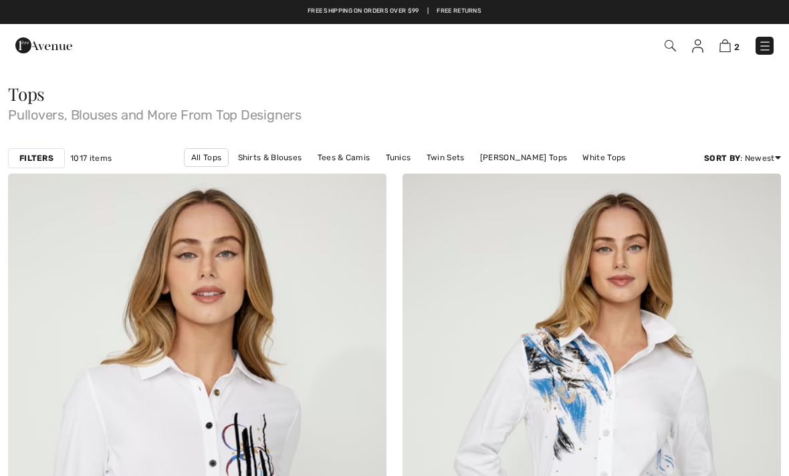
checkbox input "true"
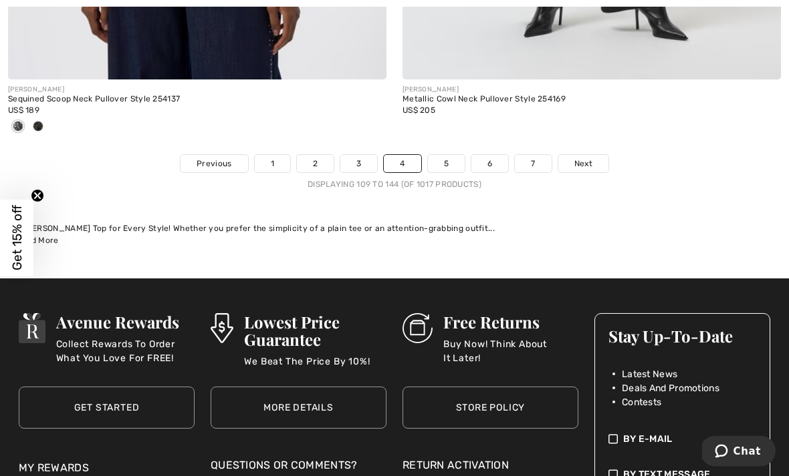
scroll to position [11733, 0]
click at [440, 157] on link "5" at bounding box center [446, 163] width 37 height 17
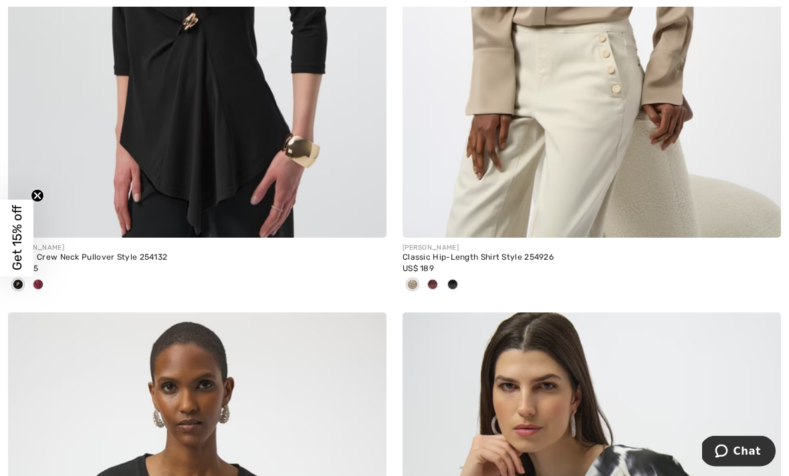
scroll to position [503, 0]
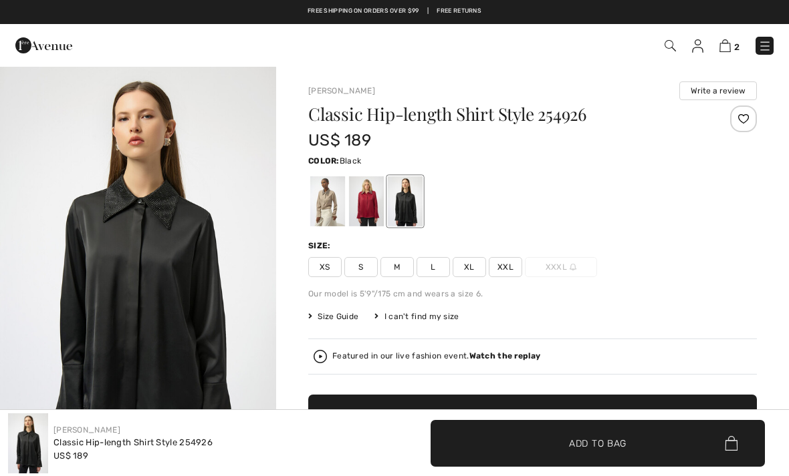
checkbox input "true"
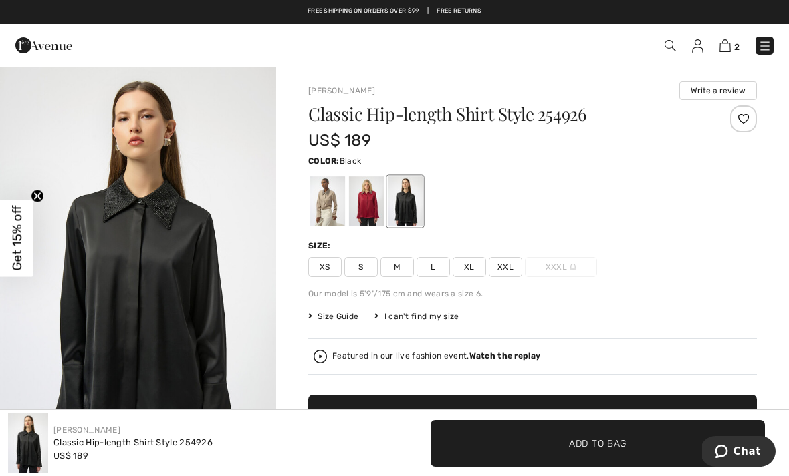
click at [335, 216] on div at bounding box center [327, 201] width 35 height 50
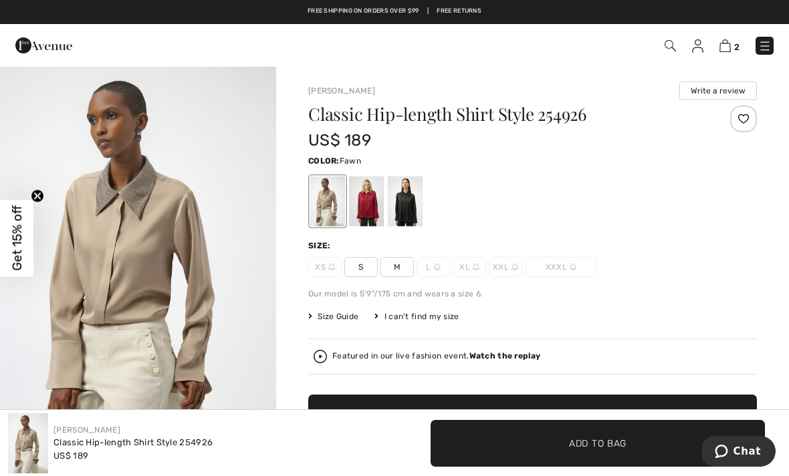
click at [354, 269] on span "S" at bounding box center [360, 267] width 33 height 20
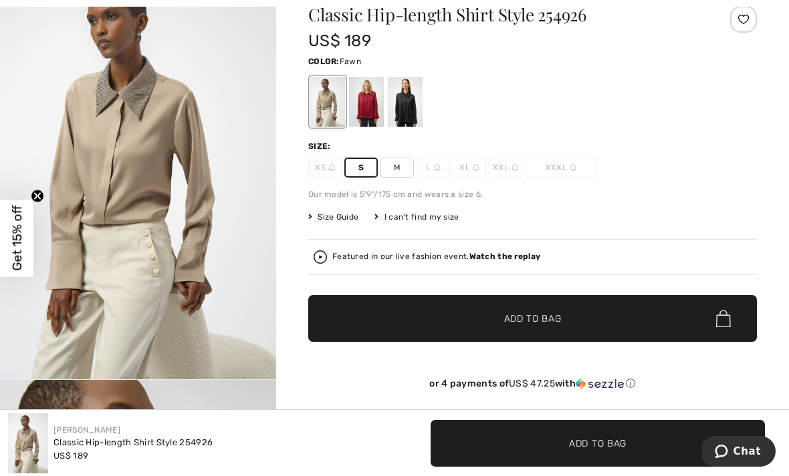
scroll to position [104, 0]
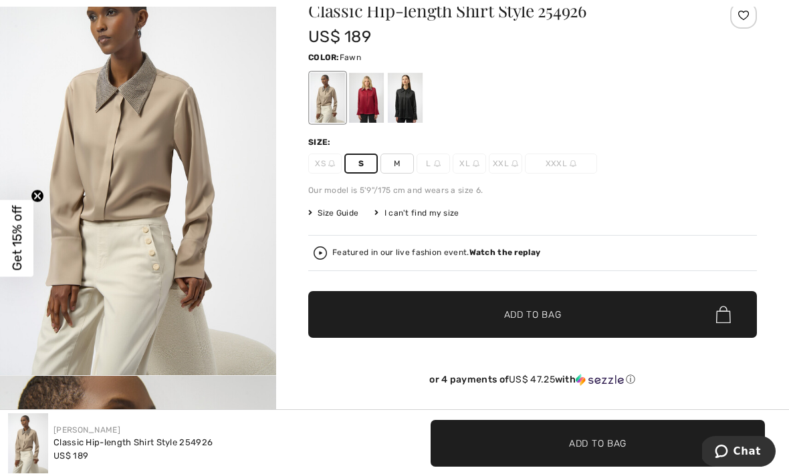
click at [462, 319] on span "✔ Added to Bag Add to Bag" at bounding box center [532, 314] width 448 height 47
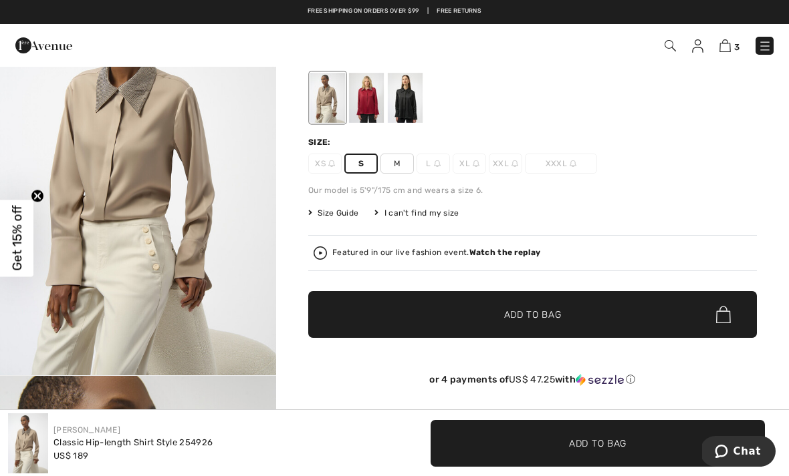
scroll to position [91, 0]
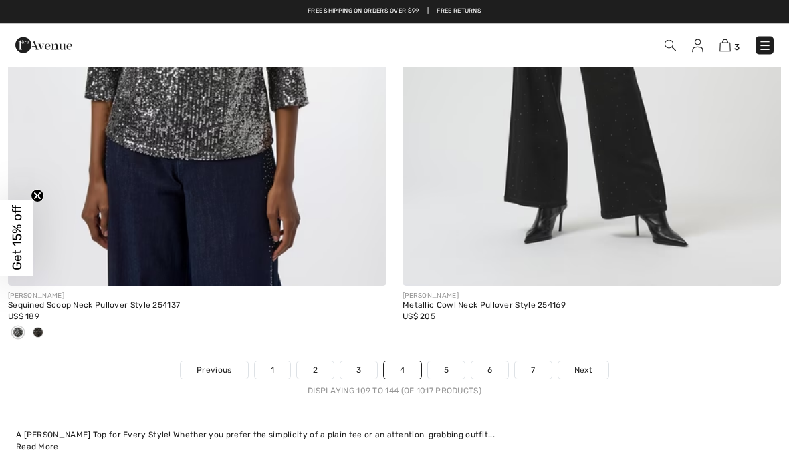
scroll to position [11526, 0]
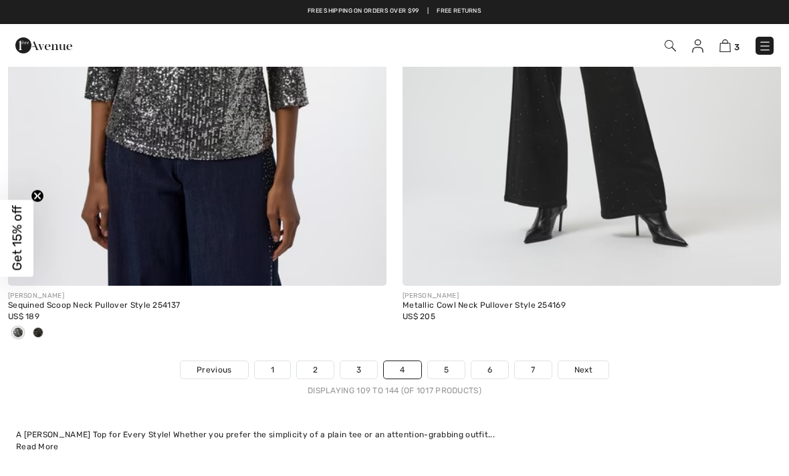
click at [456, 366] on link "5" at bounding box center [446, 370] width 37 height 17
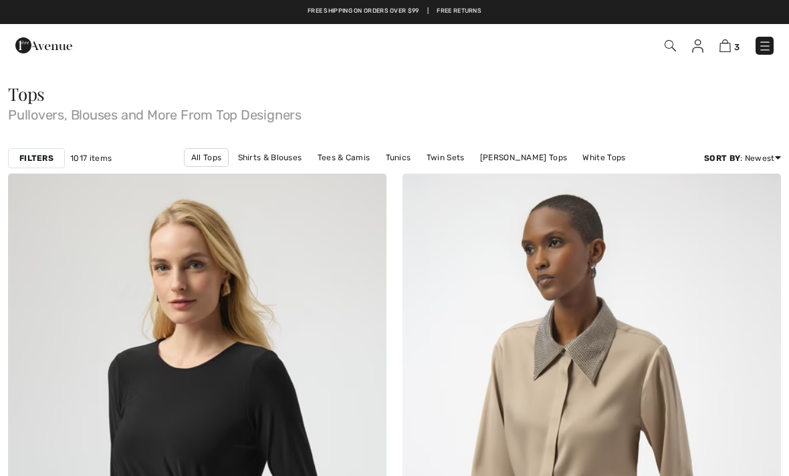
checkbox input "true"
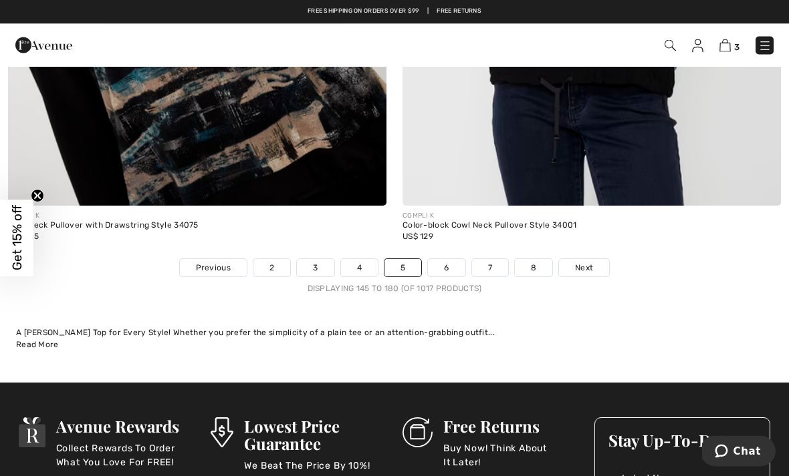
scroll to position [11697, 0]
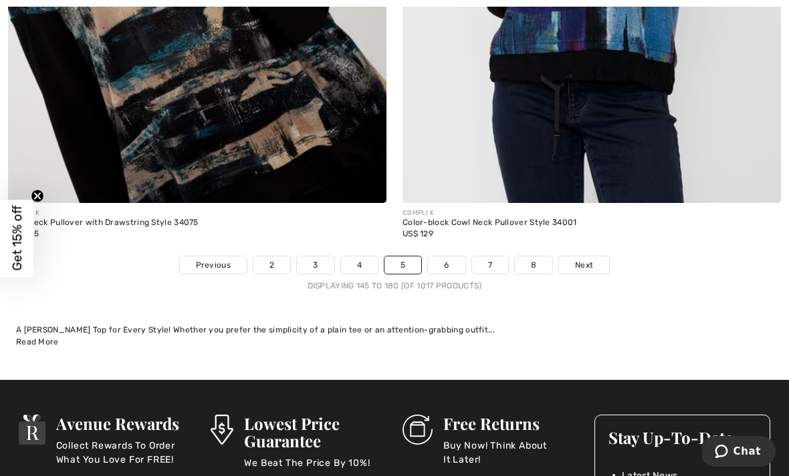
click at [450, 261] on link "6" at bounding box center [446, 265] width 37 height 17
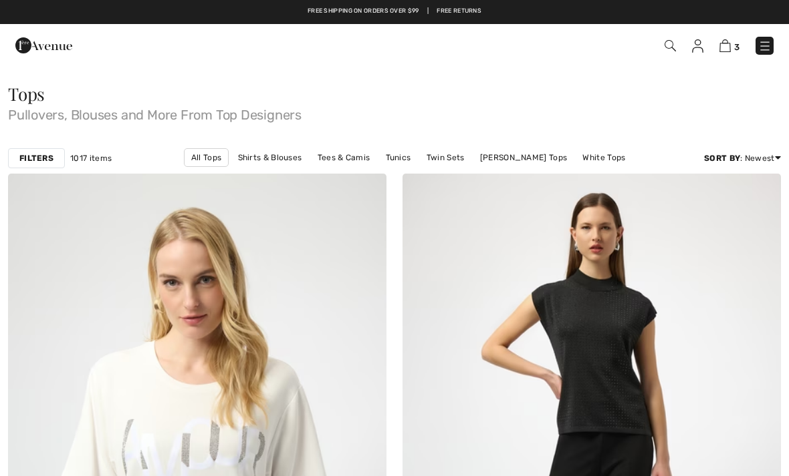
checkbox input "true"
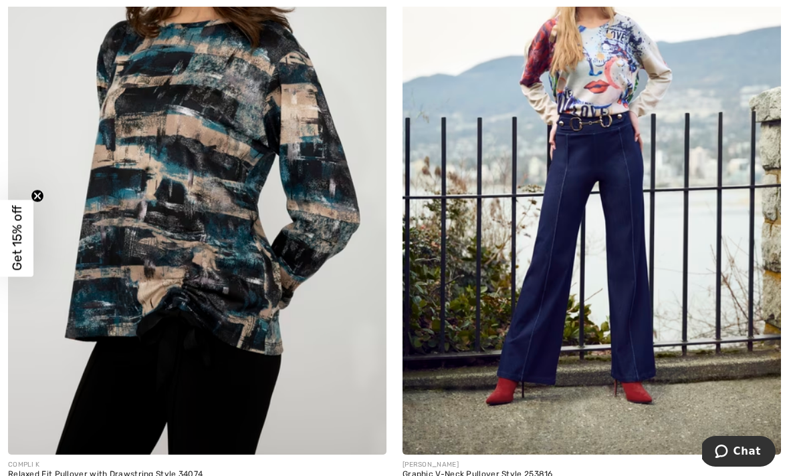
scroll to position [8208, 0]
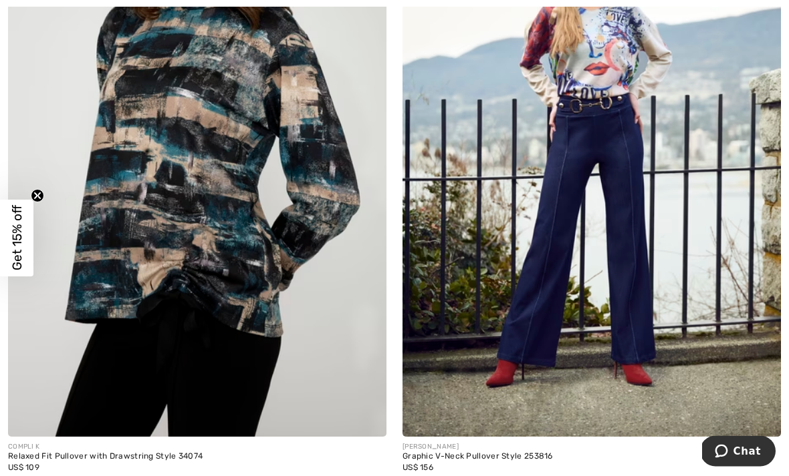
click at [540, 249] on img at bounding box center [591, 153] width 378 height 567
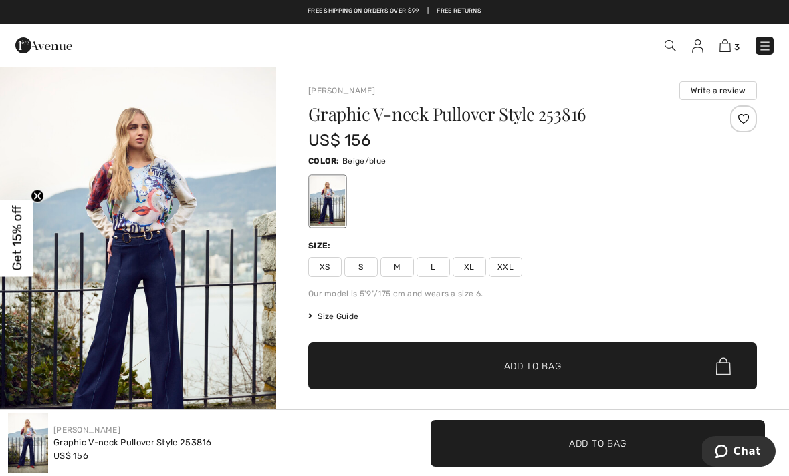
click at [130, 295] on img "1 / 5" at bounding box center [138, 272] width 276 height 414
click at [354, 264] on span "S" at bounding box center [360, 267] width 33 height 20
click at [382, 360] on span "✔ Added to Bag Add to Bag" at bounding box center [532, 366] width 448 height 47
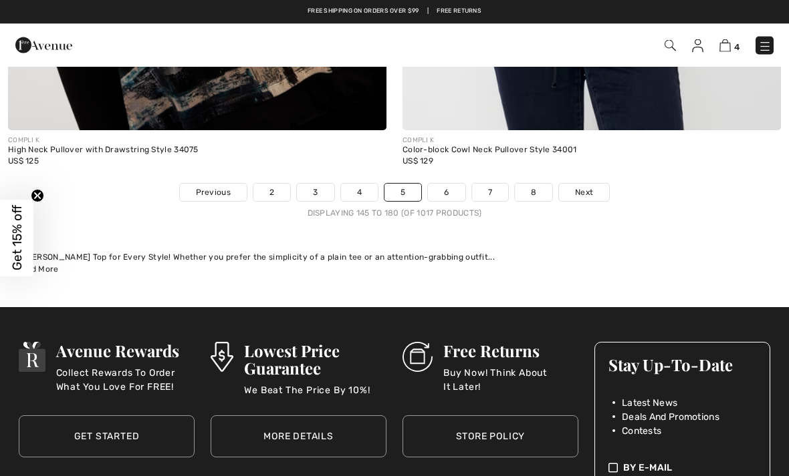
scroll to position [11691, 0]
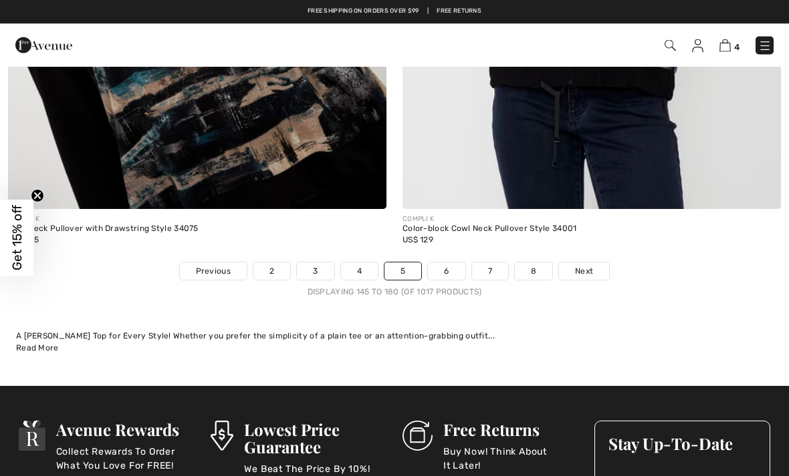
click at [434, 263] on link "6" at bounding box center [446, 271] width 37 height 17
click at [446, 268] on link "6" at bounding box center [446, 271] width 37 height 17
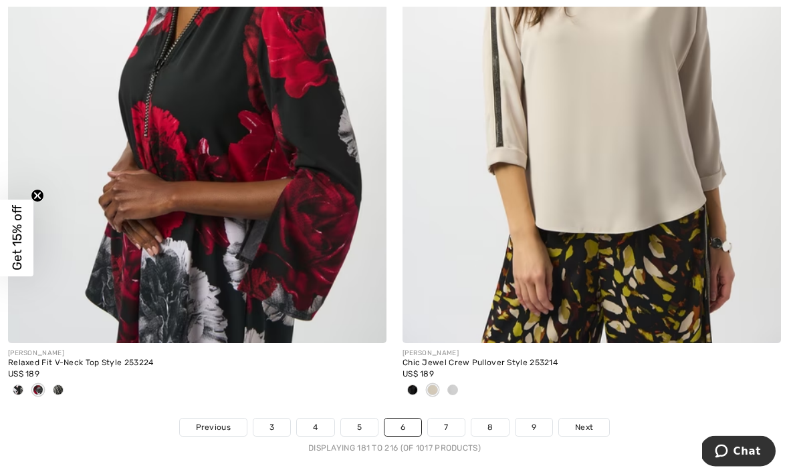
scroll to position [11403, 0]
click at [444, 425] on link "7" at bounding box center [446, 426] width 36 height 17
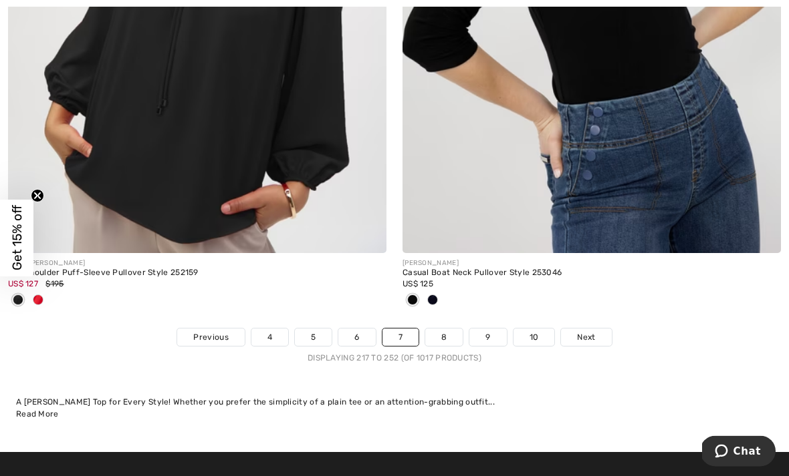
scroll to position [11647, 0]
click at [455, 329] on link "8" at bounding box center [443, 337] width 37 height 17
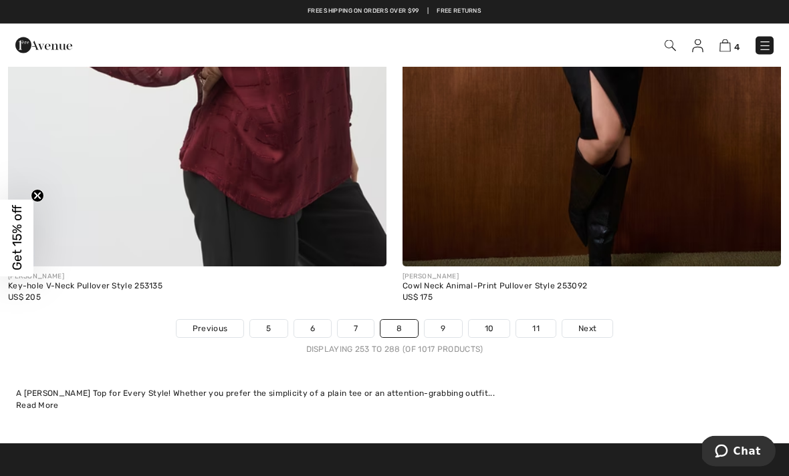
scroll to position [11491, 0]
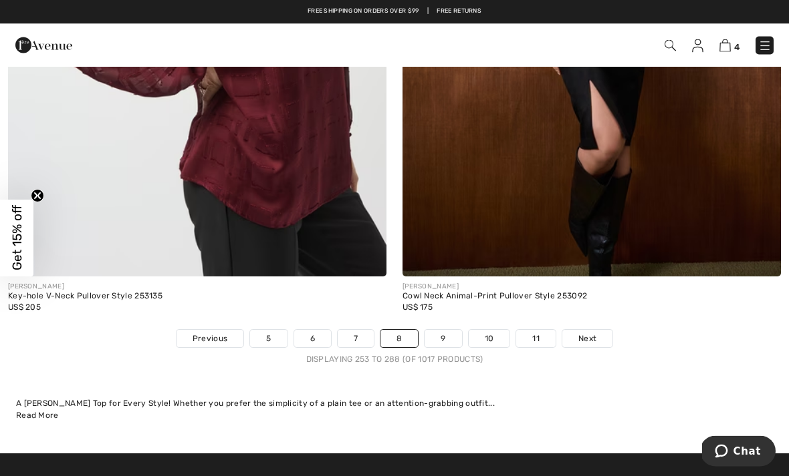
click at [485, 331] on link "10" at bounding box center [488, 339] width 41 height 17
click at [449, 335] on link "9" at bounding box center [442, 339] width 37 height 17
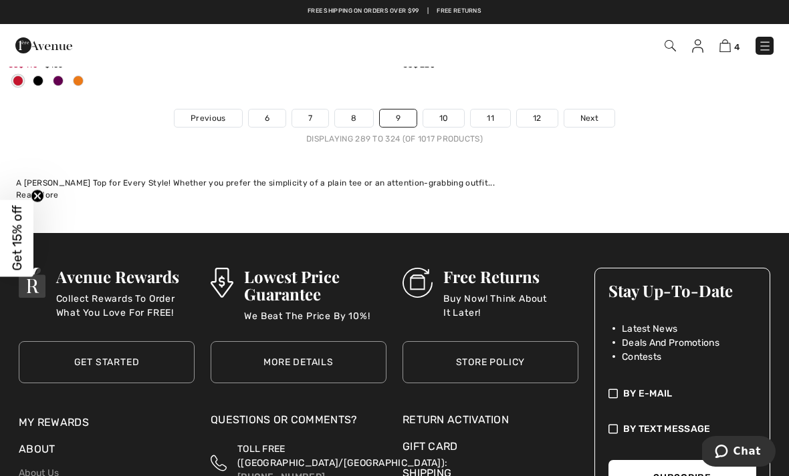
scroll to position [11656, 0]
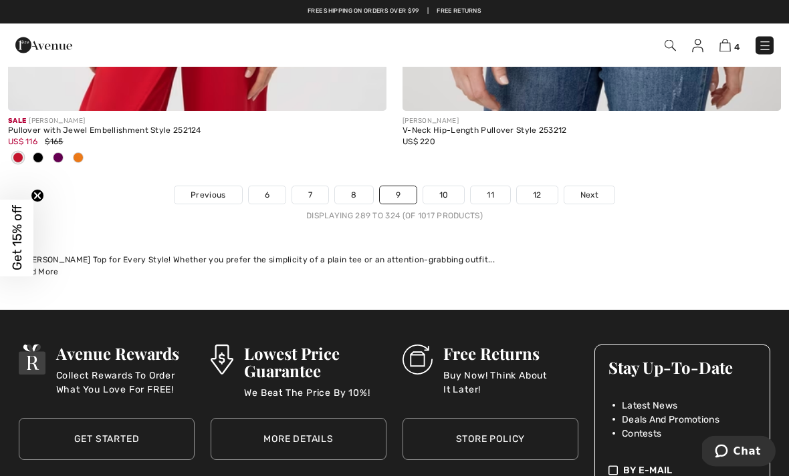
click at [454, 187] on link "10" at bounding box center [443, 195] width 41 height 17
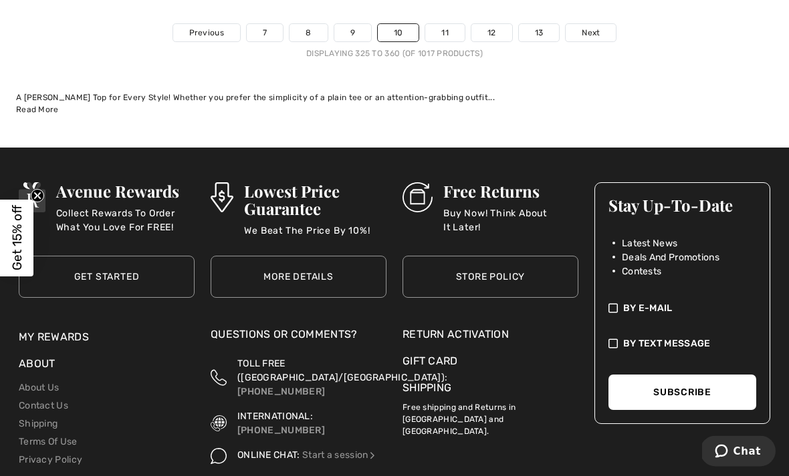
scroll to position [11797, 0]
click at [451, 28] on link "11" at bounding box center [444, 32] width 39 height 17
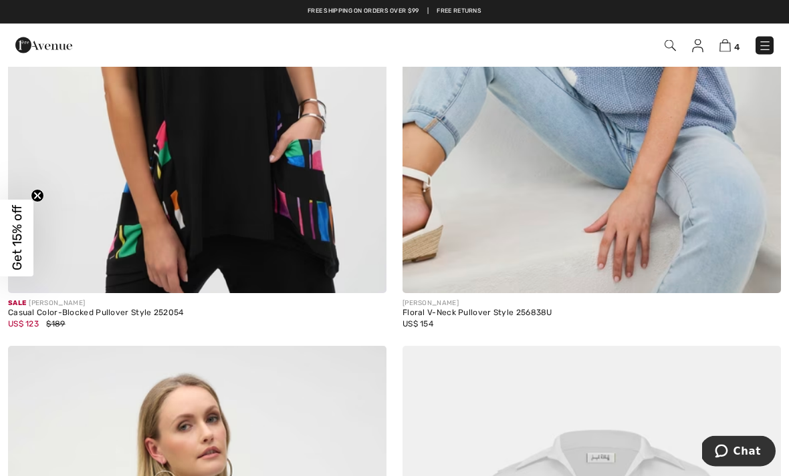
scroll to position [2814, 0]
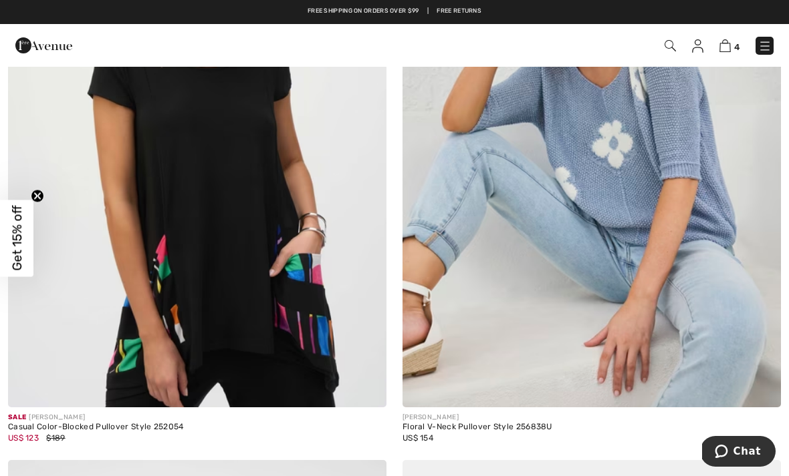
click at [198, 297] on img at bounding box center [197, 123] width 378 height 567
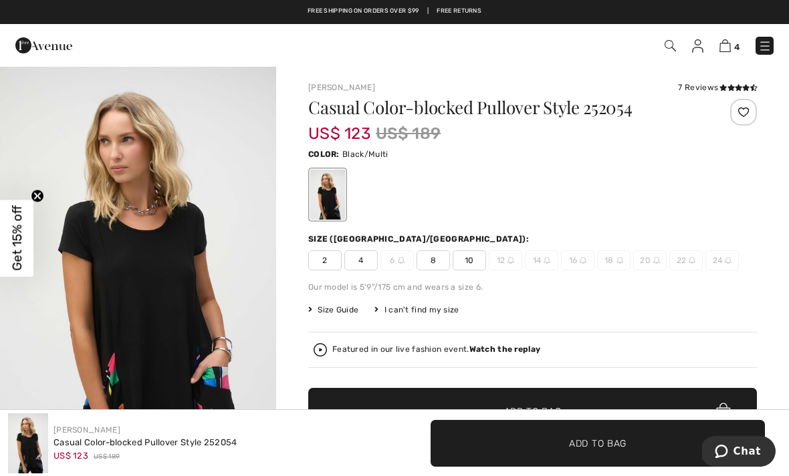
click at [136, 308] on img "1 / 5" at bounding box center [138, 272] width 276 height 414
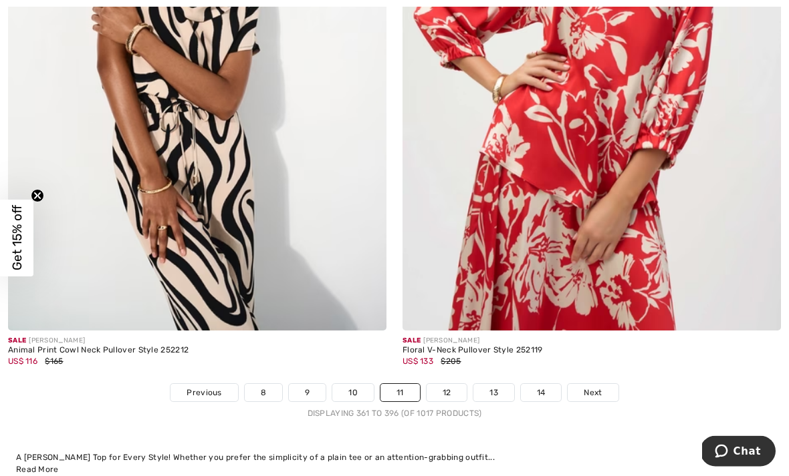
scroll to position [11526, 0]
click at [434, 384] on link "12" at bounding box center [446, 392] width 41 height 17
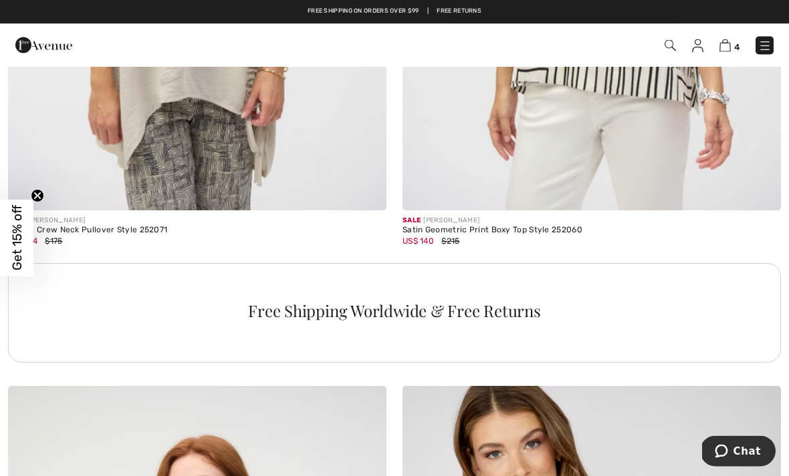
scroll to position [3672, 0]
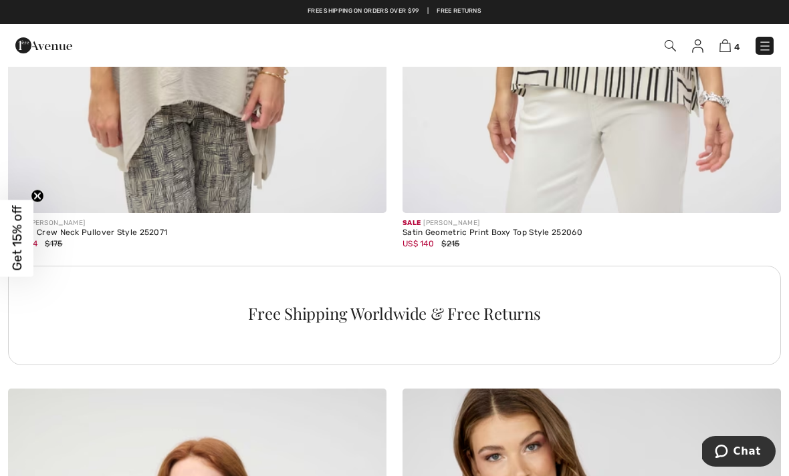
click at [710, 57] on div "4 Checkout" at bounding box center [556, 45] width 454 height 27
click at [722, 44] on img at bounding box center [724, 45] width 11 height 13
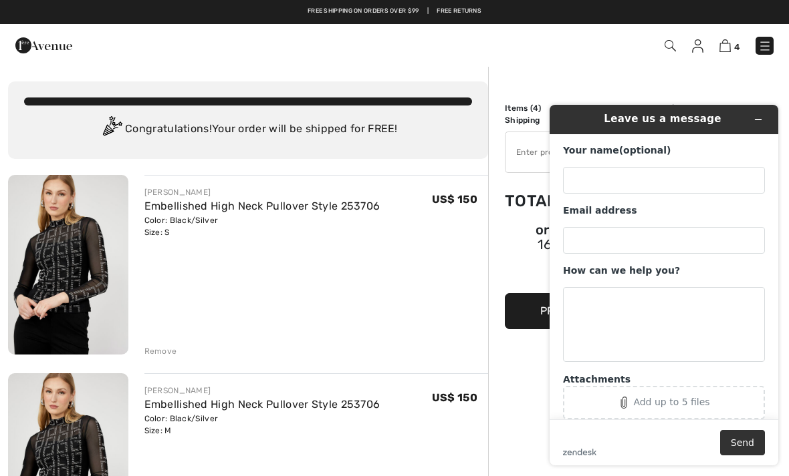
click at [764, 115] on button "Minimize widget" at bounding box center [757, 119] width 21 height 19
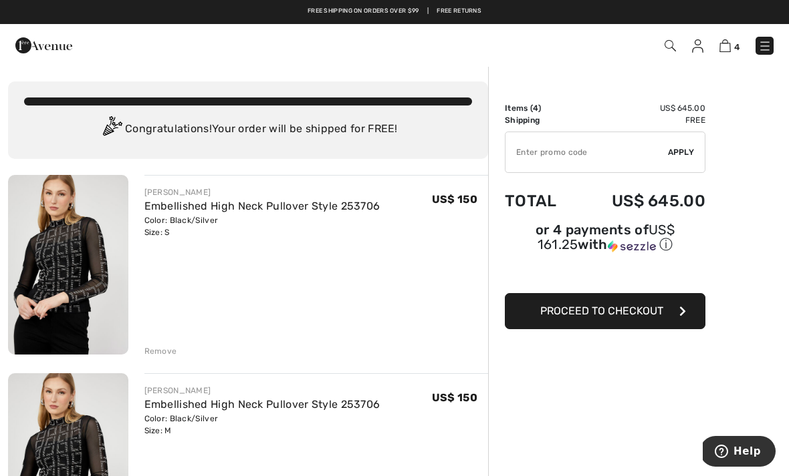
click at [527, 161] on input "TEXT" at bounding box center [586, 152] width 162 height 40
type input "B"
type input "NEW15"
click at [676, 154] on span "Apply" at bounding box center [681, 152] width 27 height 12
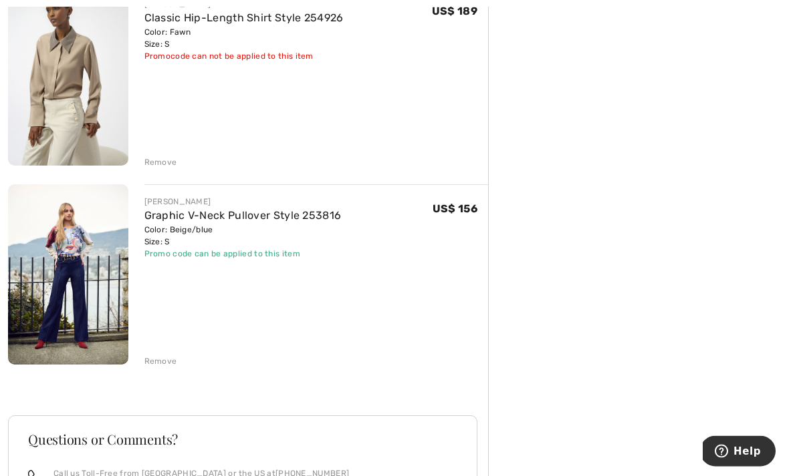
scroll to position [587, 0]
click at [156, 153] on div "Remove" at bounding box center [316, 160] width 344 height 15
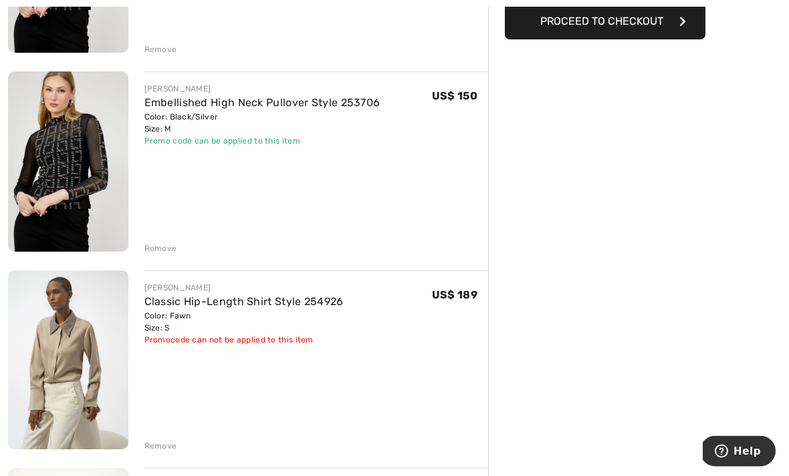
scroll to position [302, 0]
click at [149, 449] on div "Remove" at bounding box center [160, 446] width 33 height 12
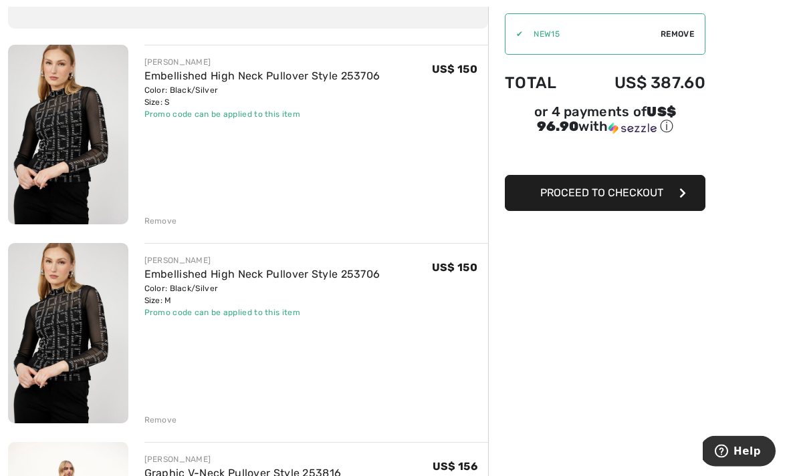
scroll to position [131, 0]
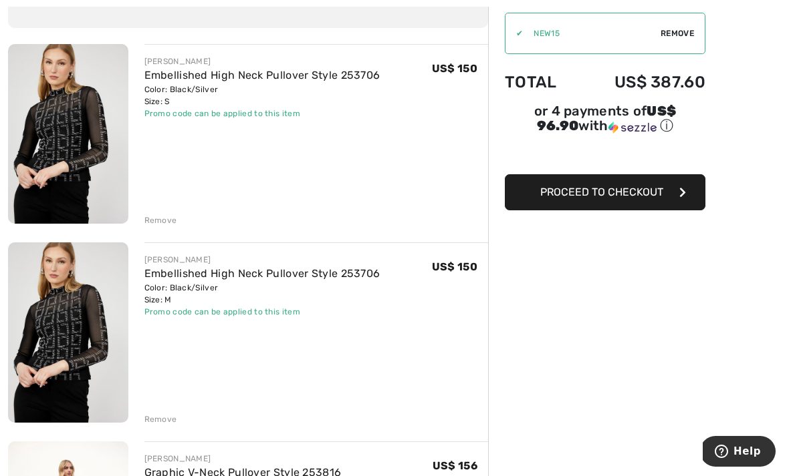
click at [616, 198] on span "Proceed to Checkout" at bounding box center [601, 192] width 123 height 13
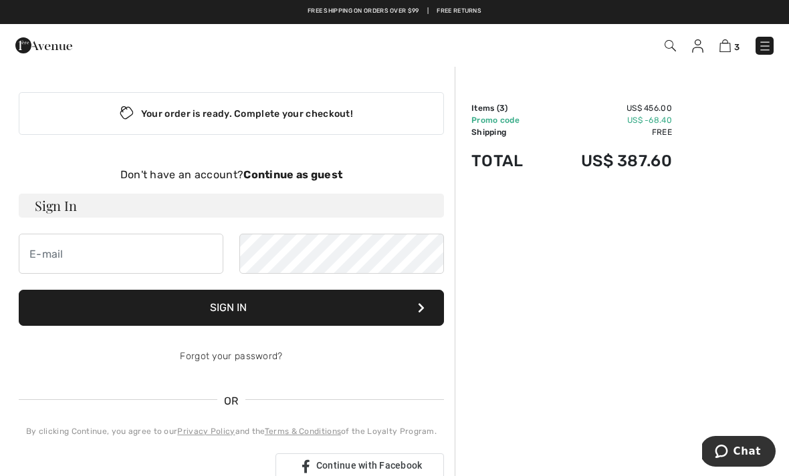
click at [622, 344] on div "Order Summary Details Items ( 3 ) US$ 456.00 Promo code US$ -68.40 Shipping Fre…" at bounding box center [621, 447] width 334 height 764
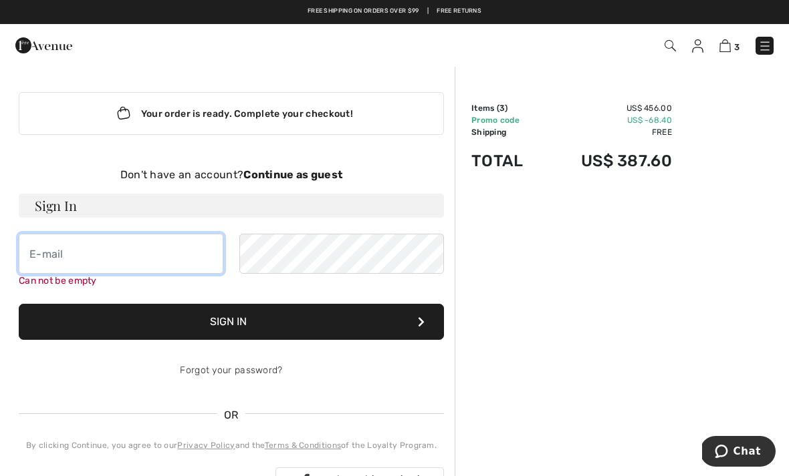
click at [60, 255] on input "email" at bounding box center [121, 254] width 204 height 40
type input "f"
type input "[PERSON_NAME][EMAIL_ADDRESS][PERSON_NAME][DOMAIN_NAME]"
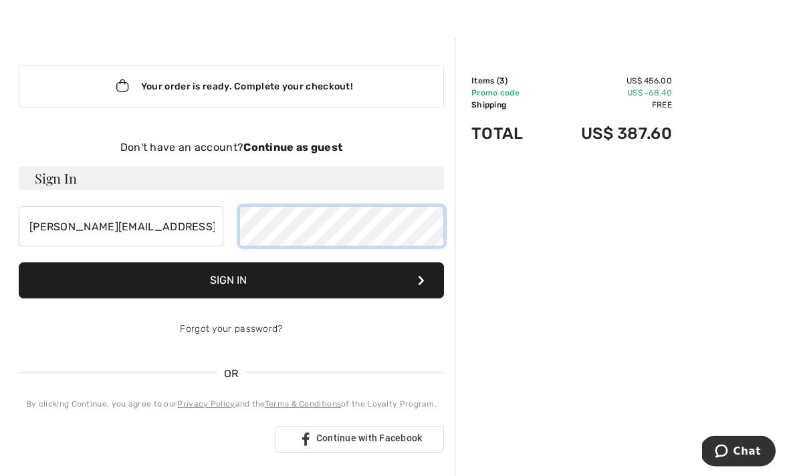
scroll to position [32, 0]
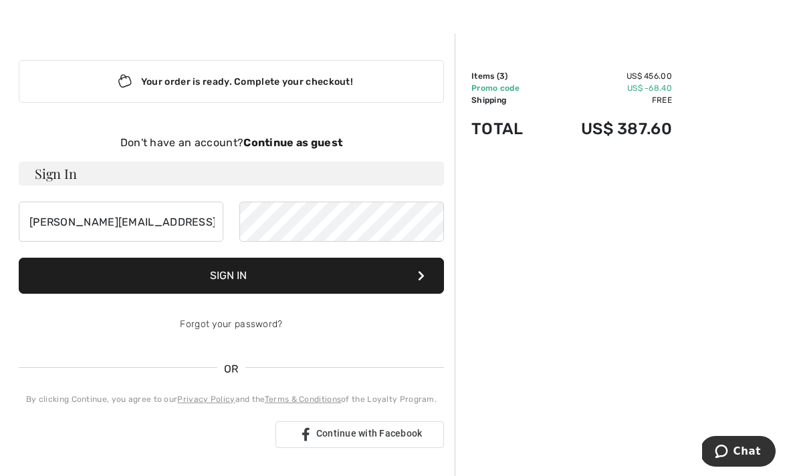
click at [130, 279] on button "Sign In" at bounding box center [231, 276] width 425 height 36
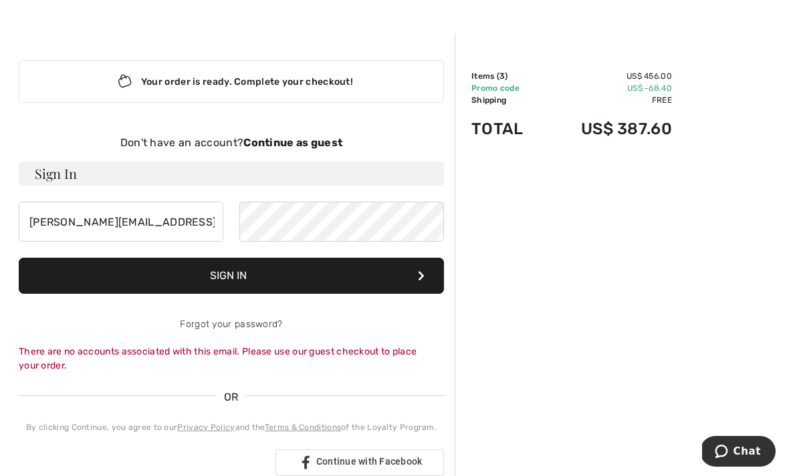
click at [279, 147] on strong "Continue as guest" at bounding box center [292, 142] width 99 height 13
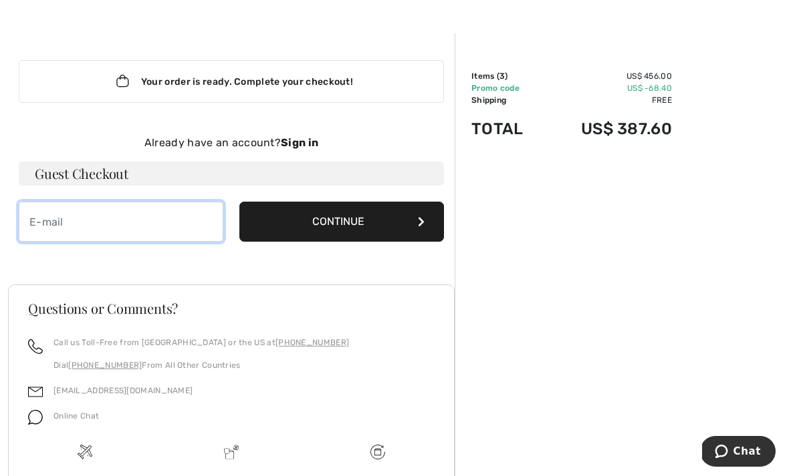
click at [35, 229] on input "email" at bounding box center [121, 222] width 204 height 40
type input "[PERSON_NAME][EMAIL_ADDRESS][PERSON_NAME][DOMAIN_NAME]"
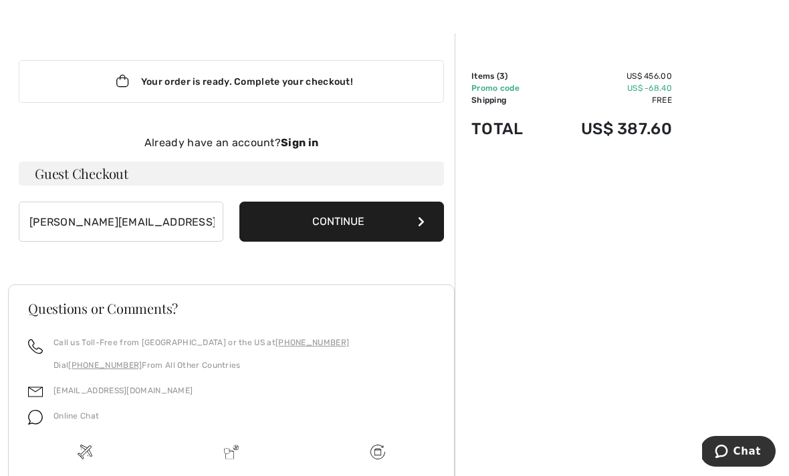
click at [298, 227] on button "Continue" at bounding box center [341, 222] width 204 height 40
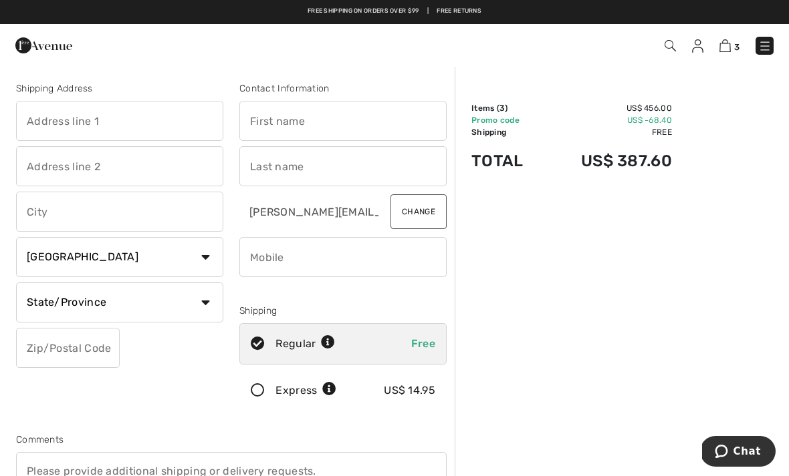
click at [17, 119] on input "text" at bounding box center [119, 121] width 207 height 40
type input "[STREET_ADDRESS][PERSON_NAME]"
type input "#18C"
type input "[GEOGRAPHIC_DATA]"
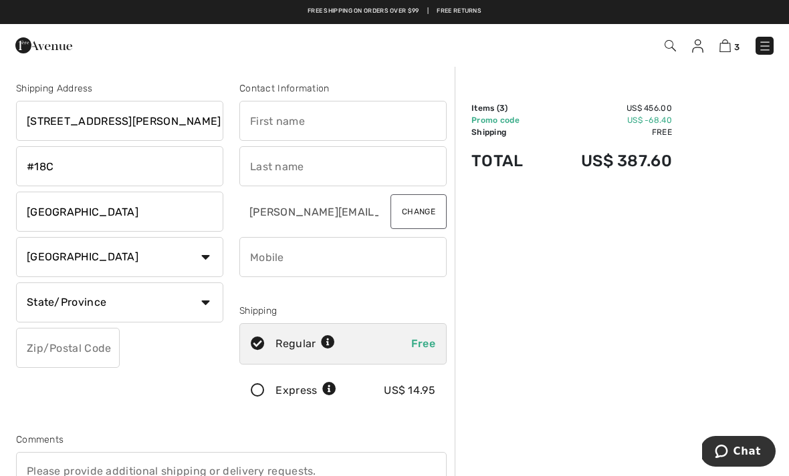
select select "0"
type input "60610"
click at [207, 269] on select "Country Canada United States Afghanistan Aland Islands Albania Algeria American…" at bounding box center [119, 257] width 207 height 40
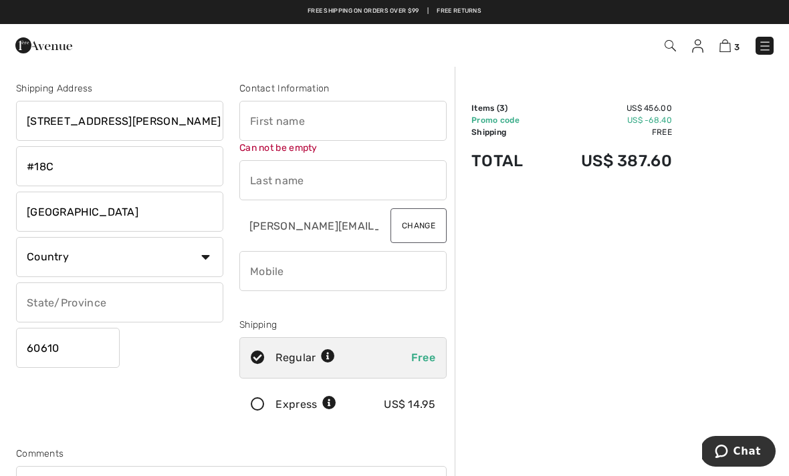
select select "US"
click at [194, 305] on select "State/Province Alabama Alaska American Samoa Arizona Arkansas California Colora…" at bounding box center [119, 303] width 207 height 40
select select "IL"
click at [267, 121] on input "text" at bounding box center [342, 121] width 207 height 40
type input "Barbara"
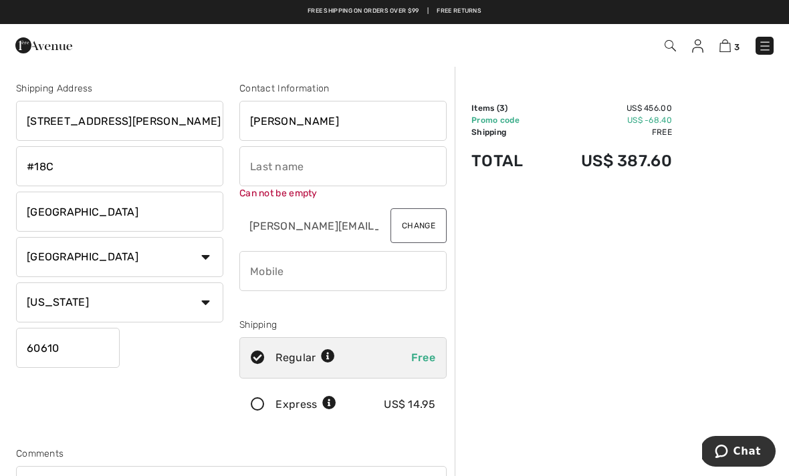
click at [259, 172] on input "text" at bounding box center [342, 166] width 207 height 40
type input "Bergfield"
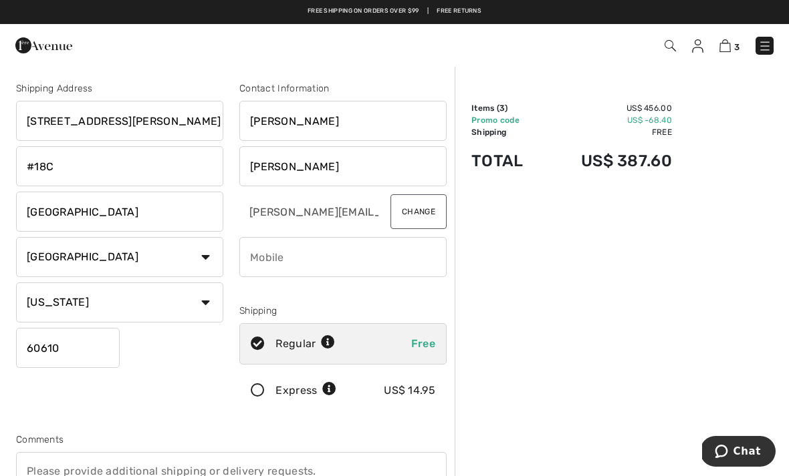
click at [269, 263] on input "phone" at bounding box center [342, 257] width 207 height 40
type input "3122860652"
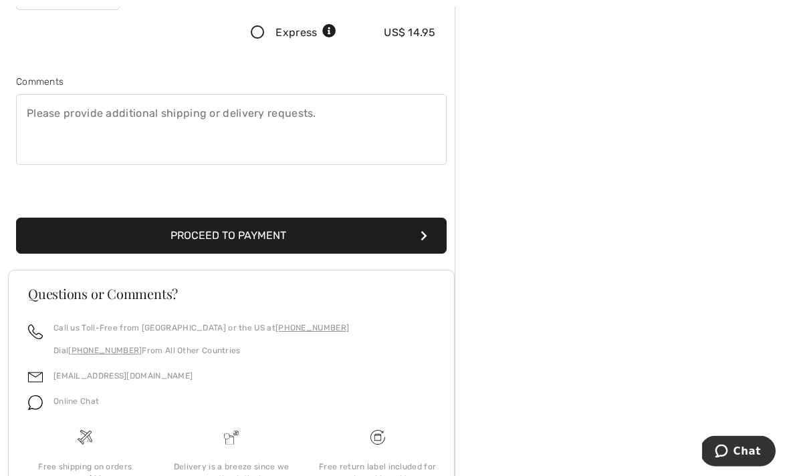
scroll to position [372, 0]
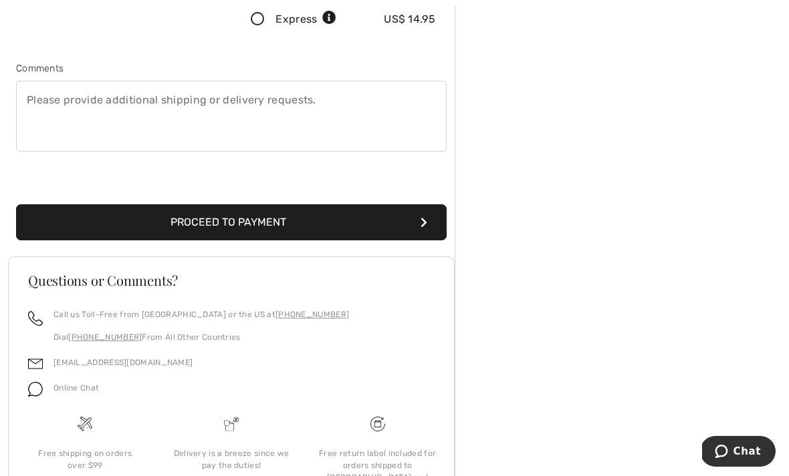
click at [414, 229] on button "Proceed to Payment" at bounding box center [231, 222] width 430 height 36
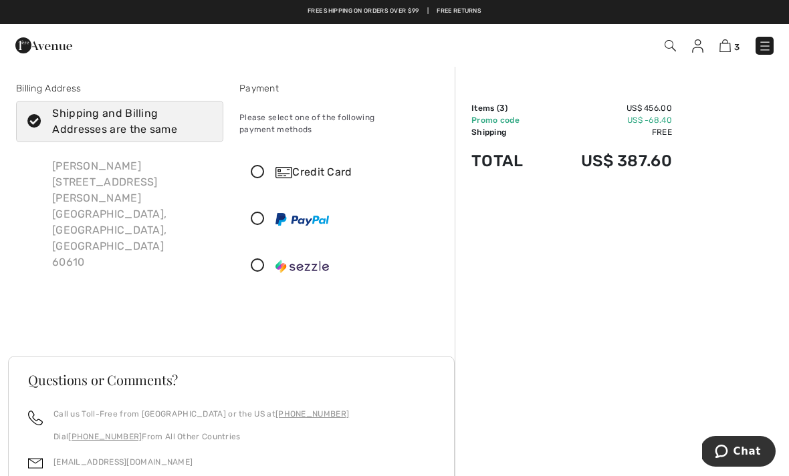
click at [256, 166] on icon at bounding box center [257, 173] width 35 height 14
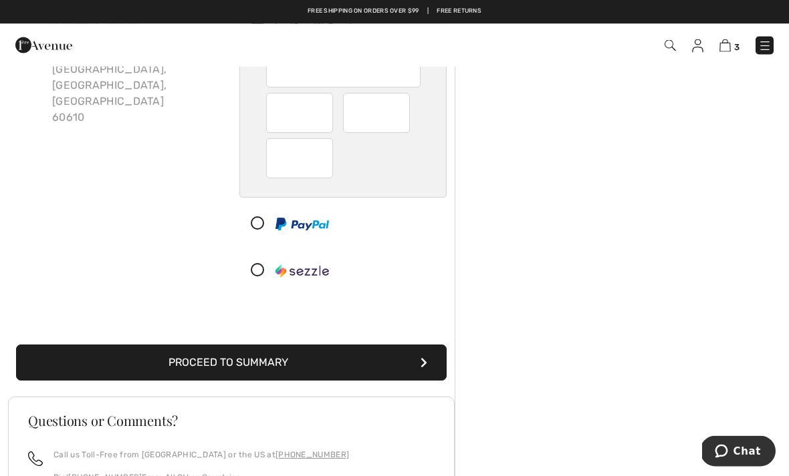
scroll to position [144, 0]
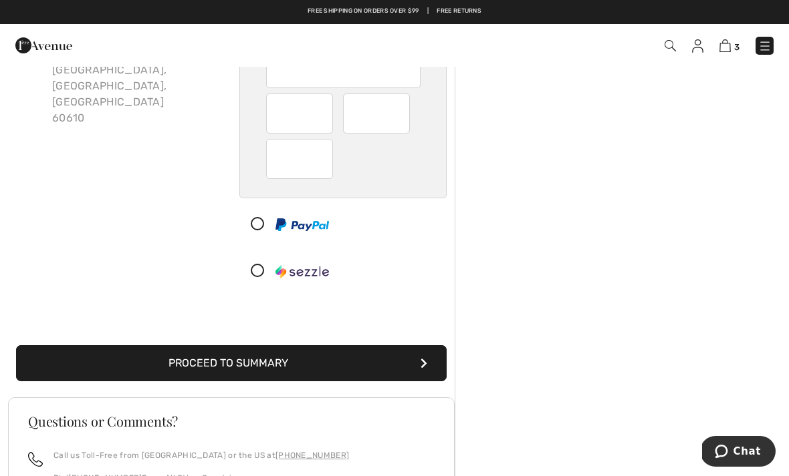
click at [131, 350] on button "Proceed to Summary" at bounding box center [231, 364] width 430 height 36
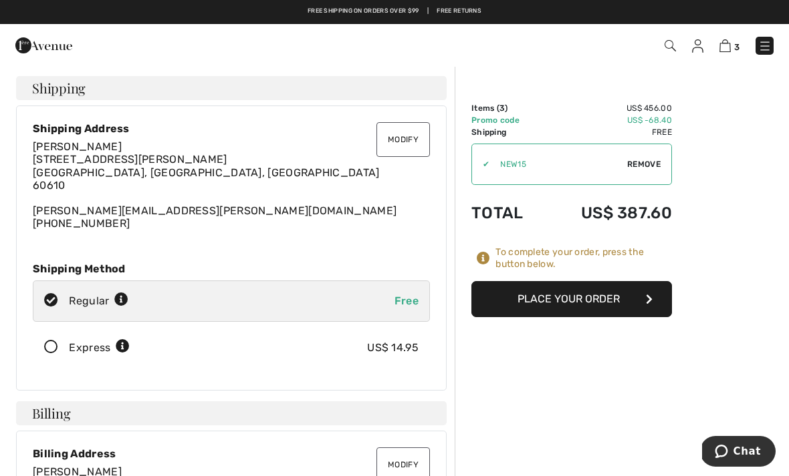
click at [554, 306] on button "Place Your Order" at bounding box center [571, 299] width 200 height 36
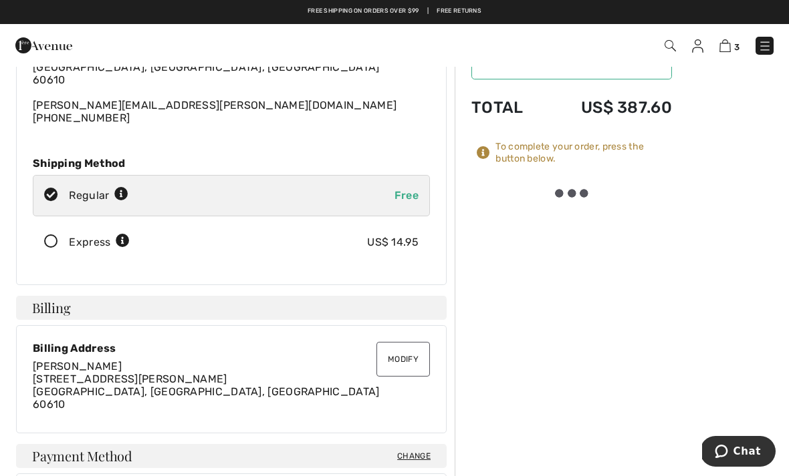
scroll to position [157, 0]
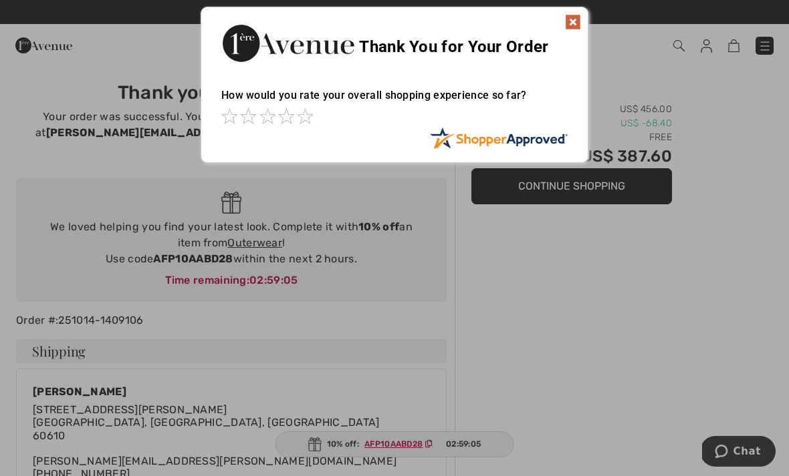
click at [558, 12] on div "Thank You for Your Order" at bounding box center [394, 41] width 386 height 68
click at [563, 28] on div "Thank You for Your Order" at bounding box center [394, 41] width 386 height 68
click at [559, 19] on div "Thank You for Your Order" at bounding box center [394, 41] width 386 height 68
click at [567, 21] on img at bounding box center [573, 22] width 16 height 16
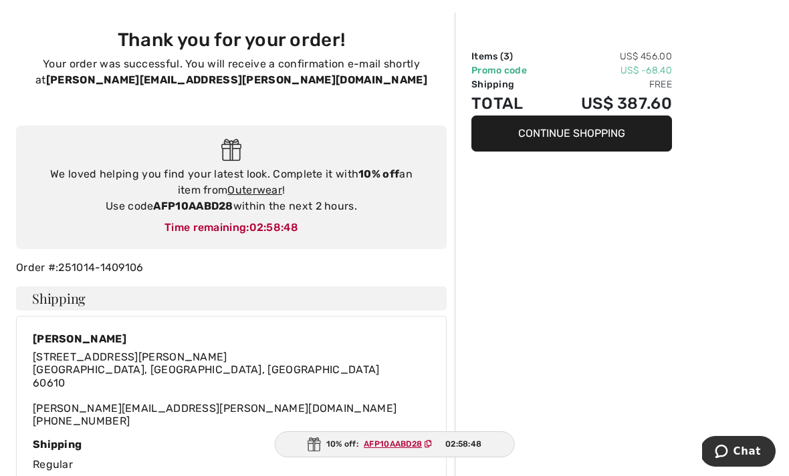
scroll to position [55, 0]
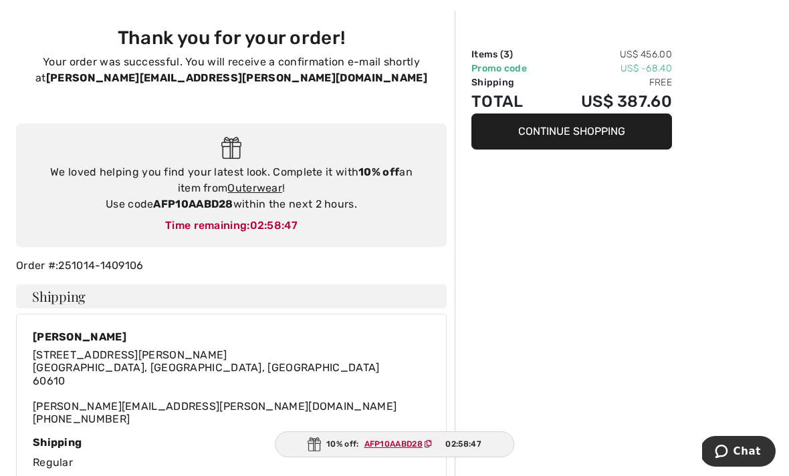
click at [247, 187] on link "Outerwear" at bounding box center [254, 188] width 55 height 13
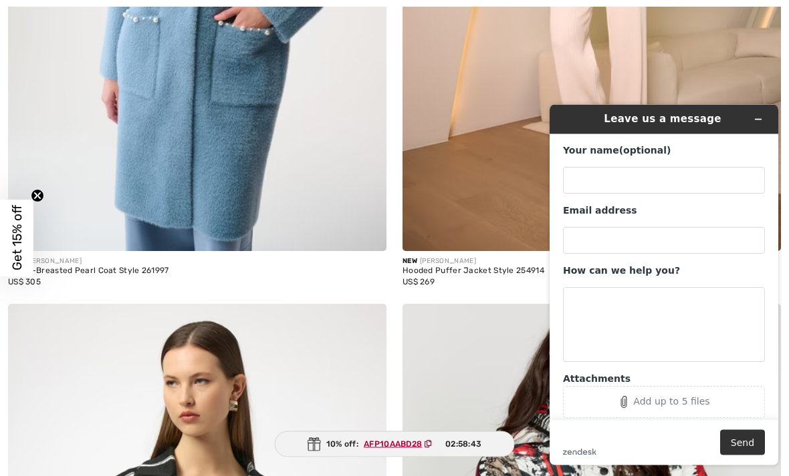
scroll to position [490, 0]
click at [753, 116] on icon "Minimize widget" at bounding box center [757, 119] width 9 height 9
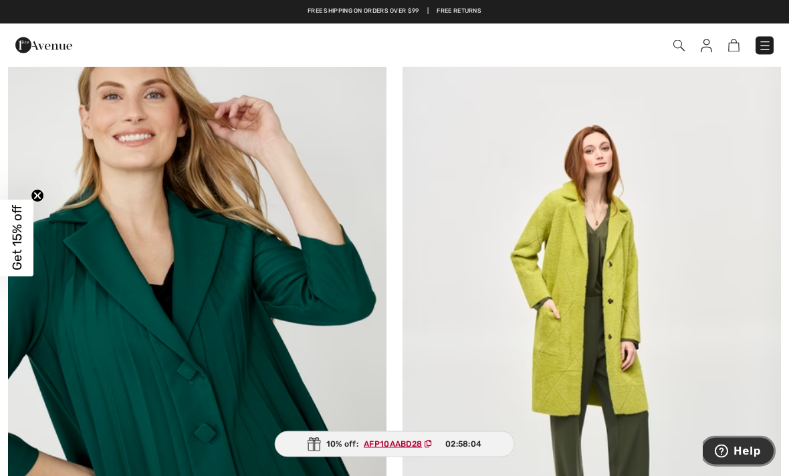
scroll to position [9370, 0]
